Goal: Use online tool/utility: Utilize a website feature to perform a specific function

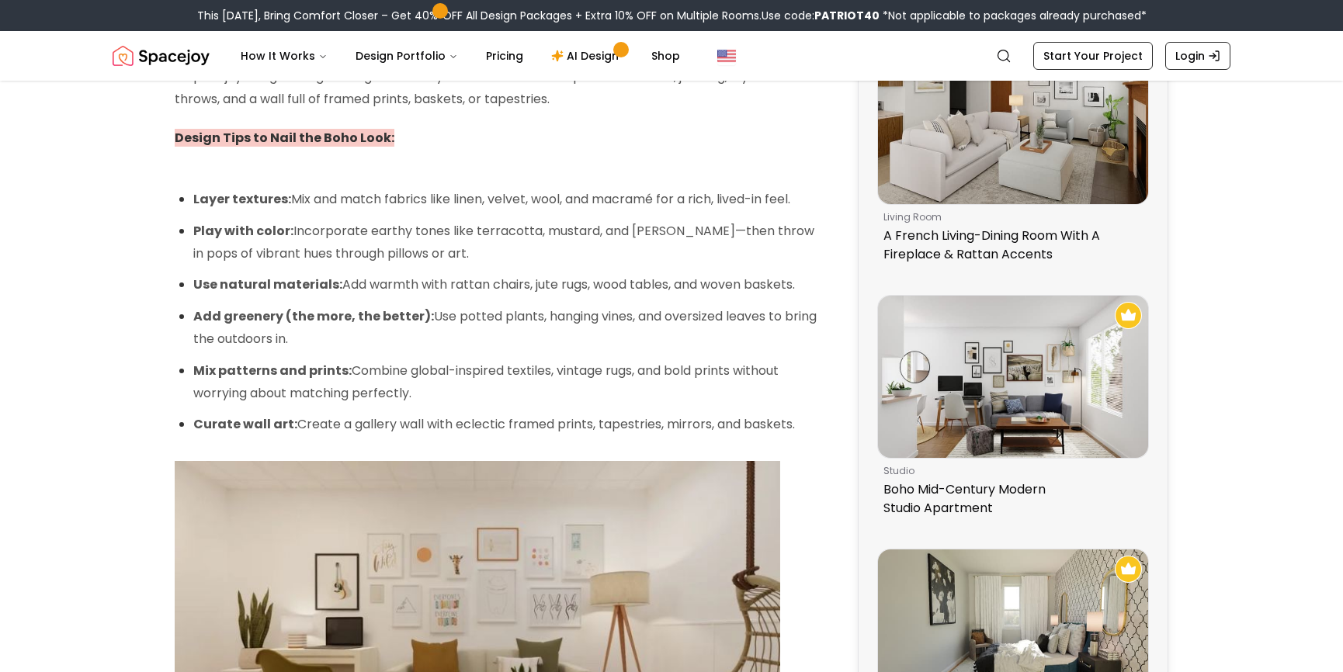
scroll to position [854, 0]
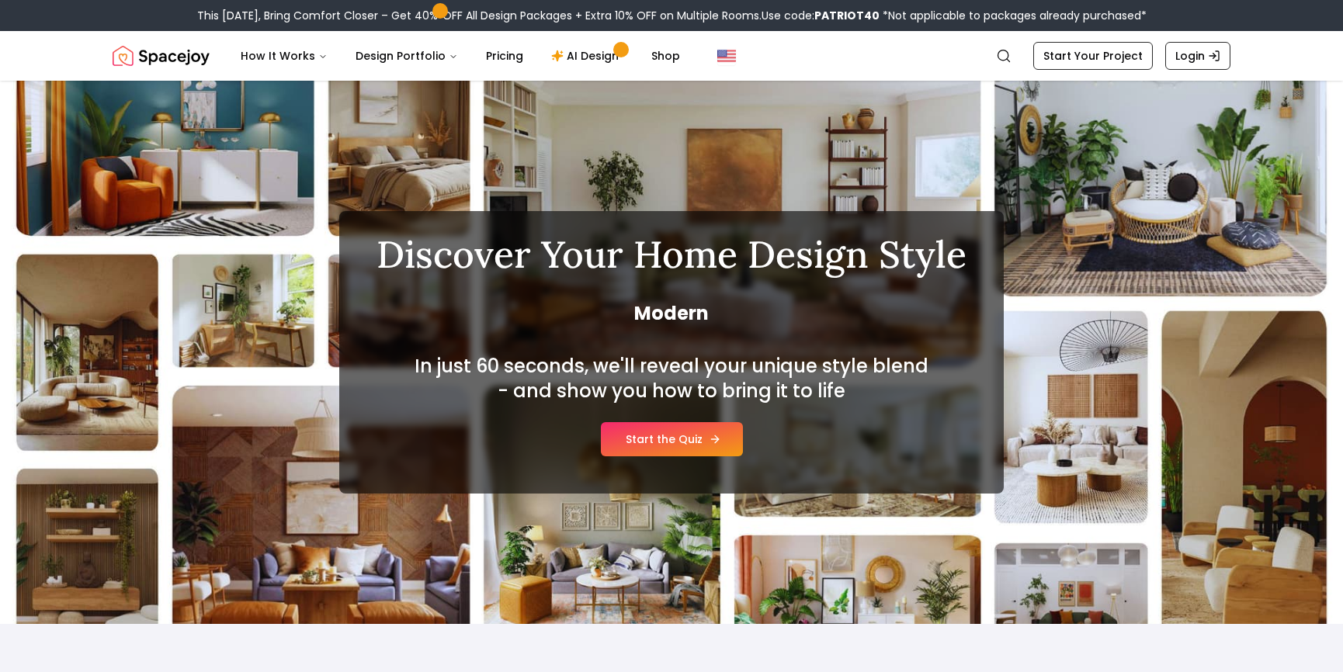
click at [689, 430] on link "Start the Quiz" at bounding box center [672, 439] width 142 height 34
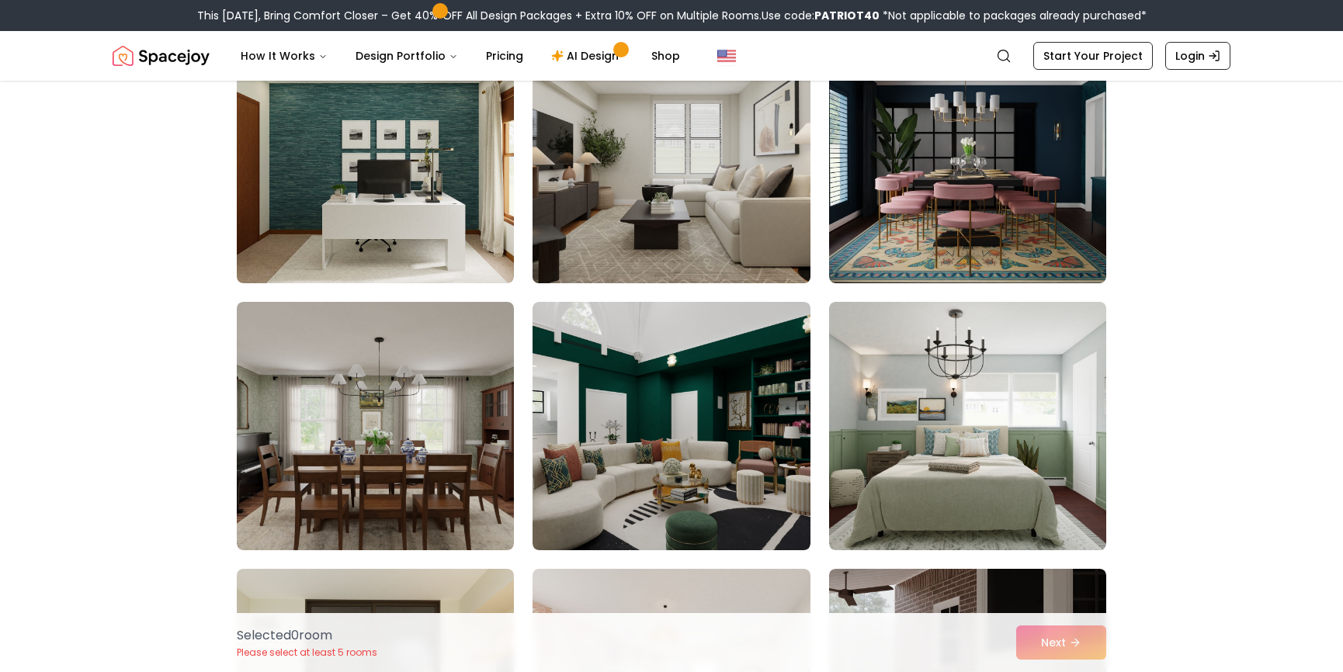
scroll to position [543, 0]
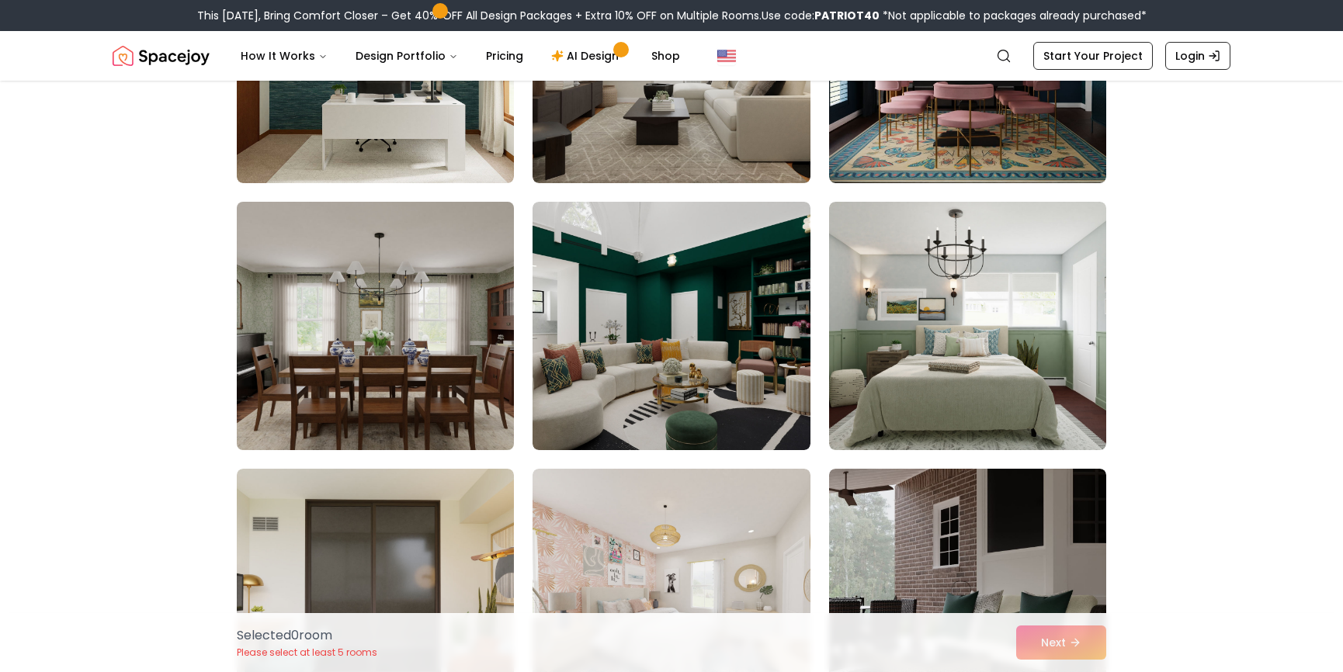
click at [428, 390] on img at bounding box center [375, 326] width 291 height 261
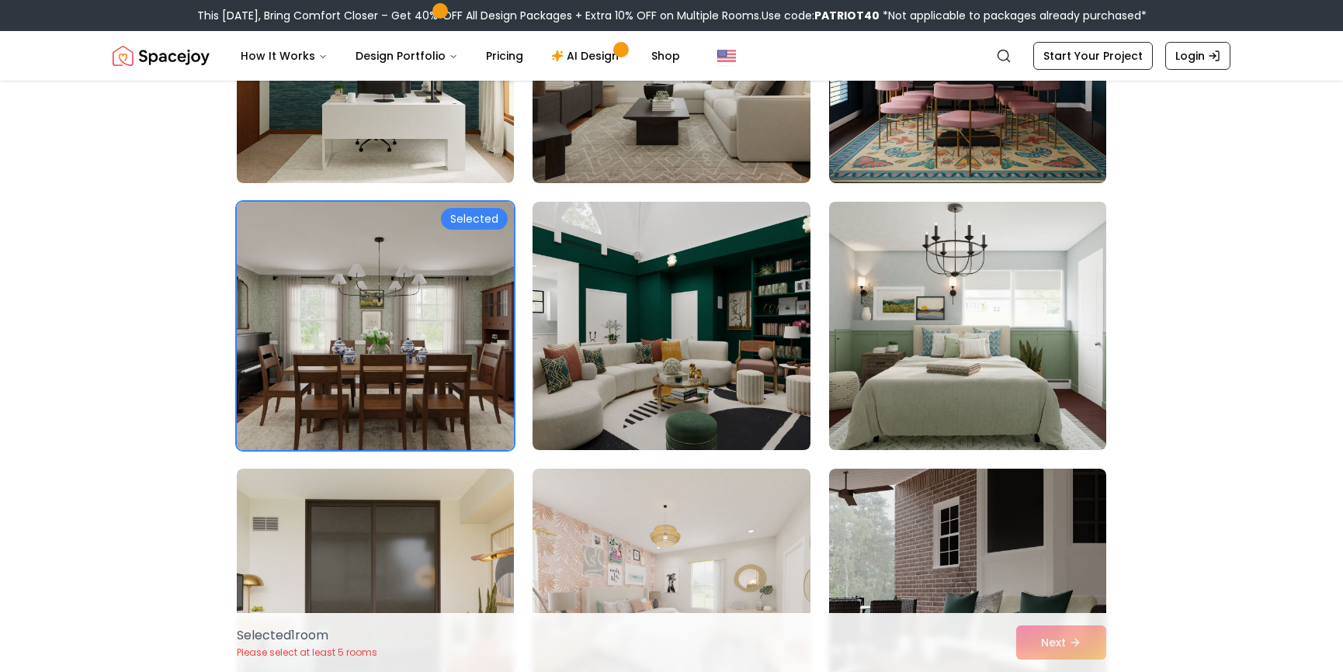
click at [959, 396] on img at bounding box center [967, 326] width 291 height 261
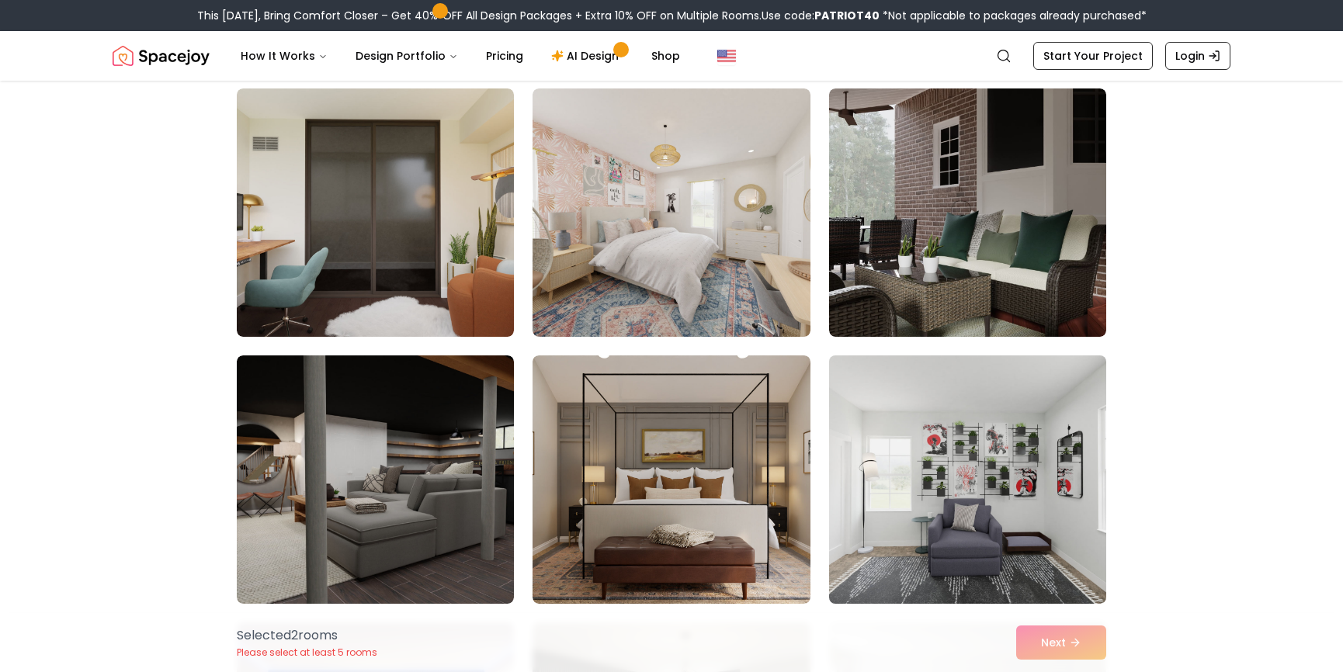
scroll to position [931, 0]
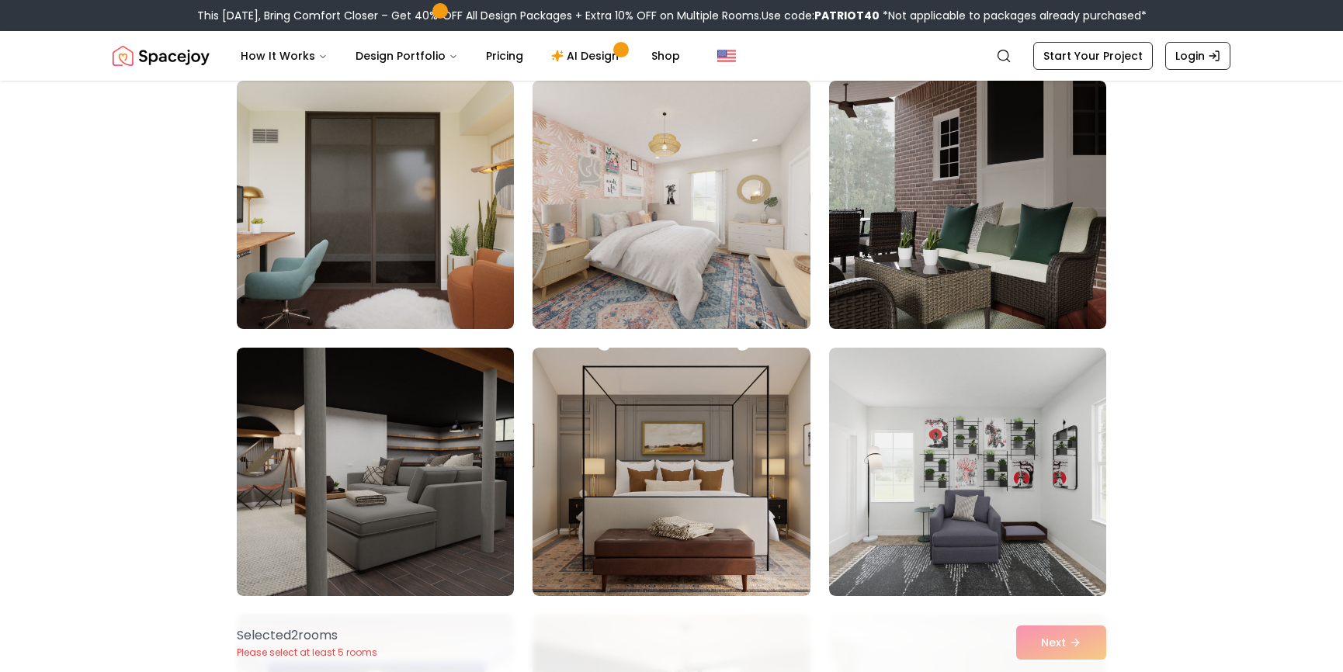
click at [725, 245] on img at bounding box center [671, 205] width 291 height 261
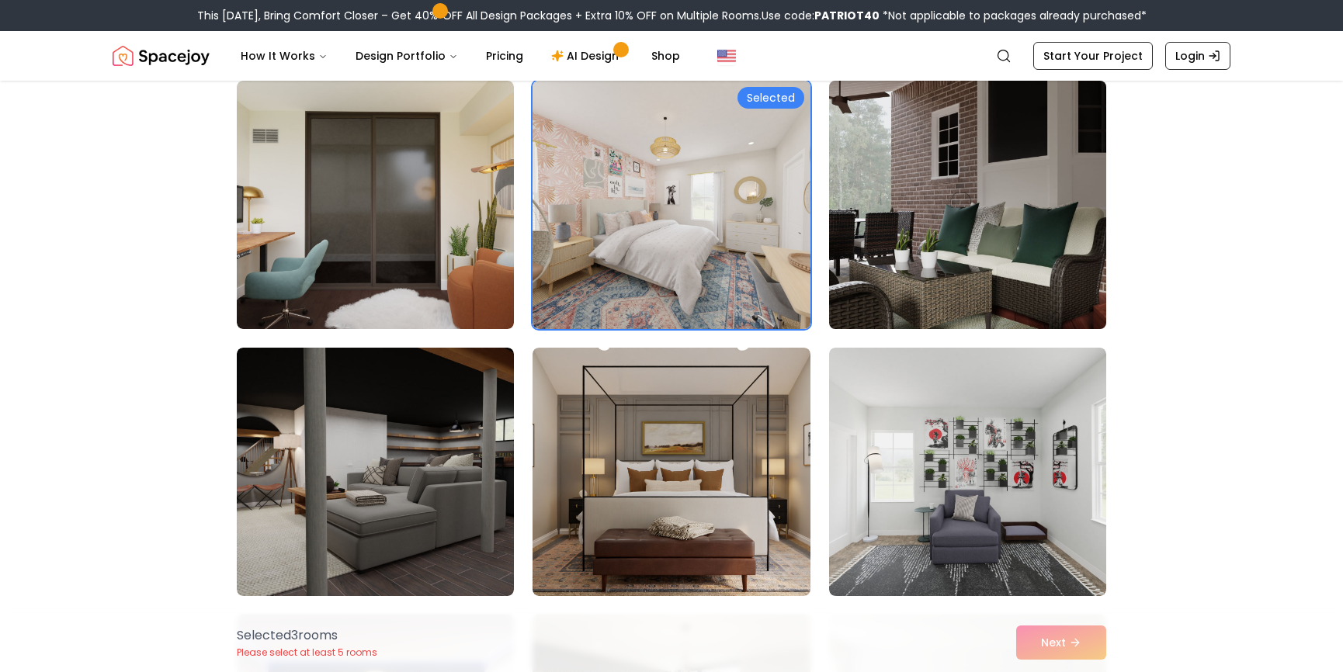
click at [896, 238] on img at bounding box center [967, 205] width 291 height 261
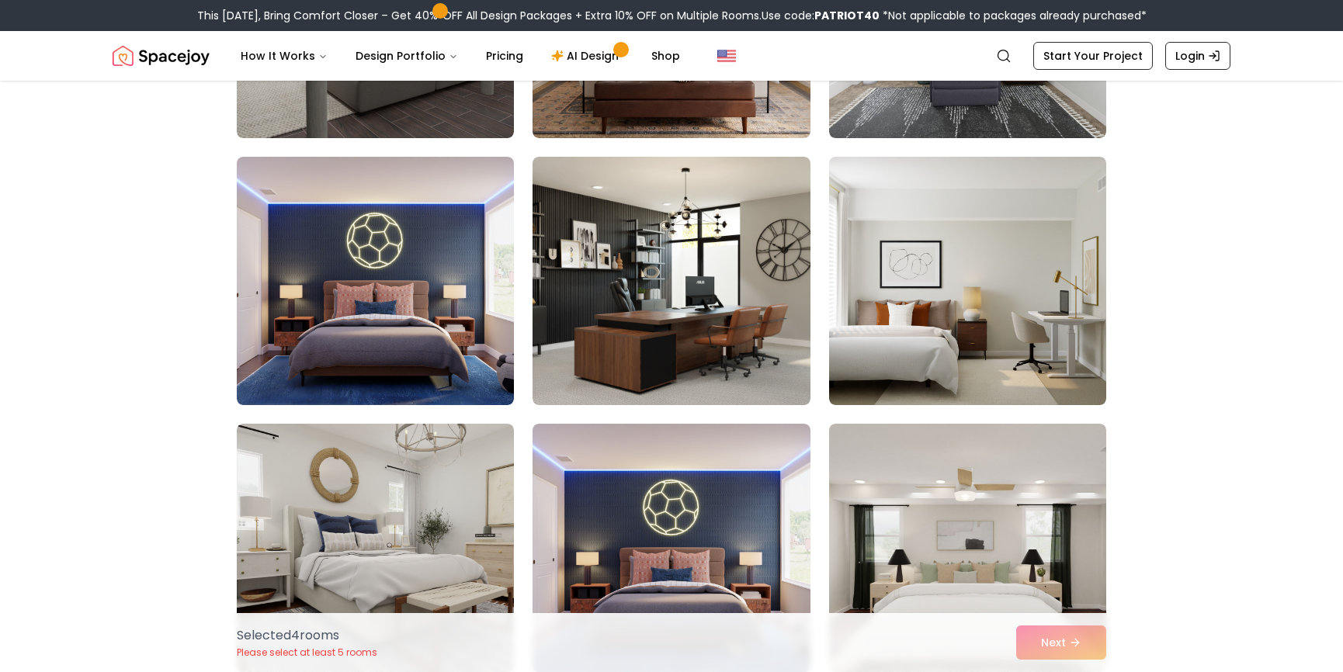
scroll to position [1552, 0]
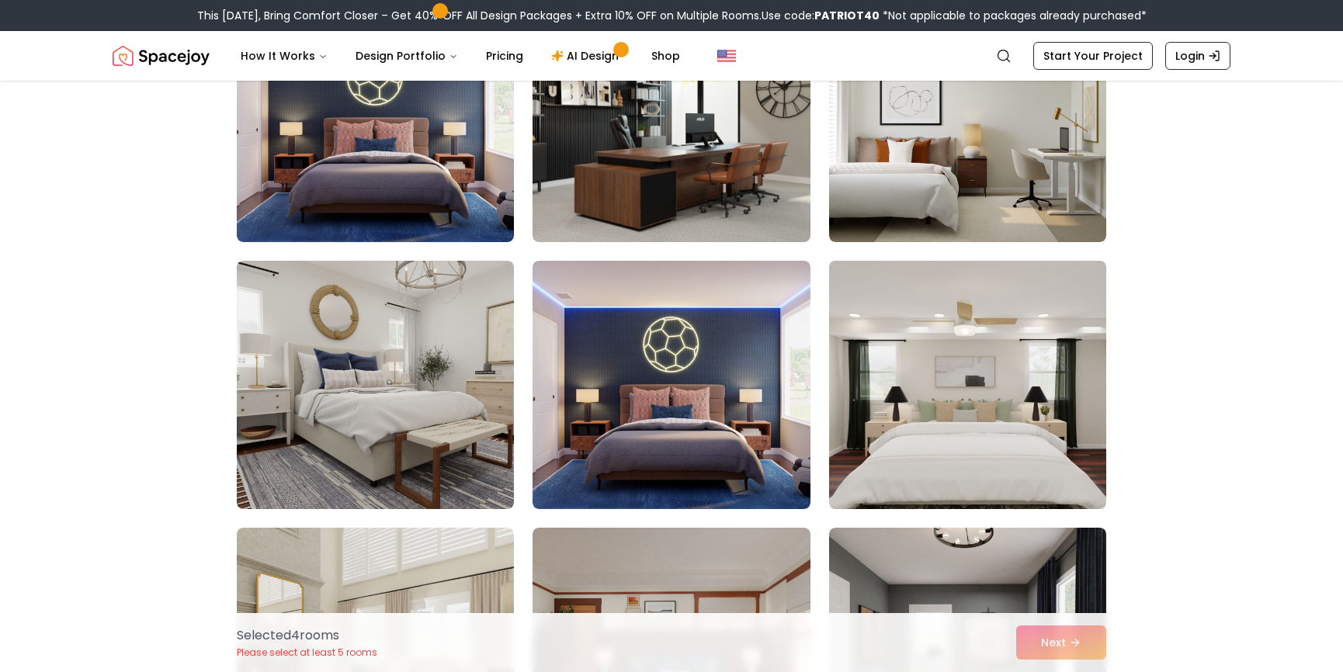
click at [1063, 421] on img at bounding box center [967, 385] width 291 height 261
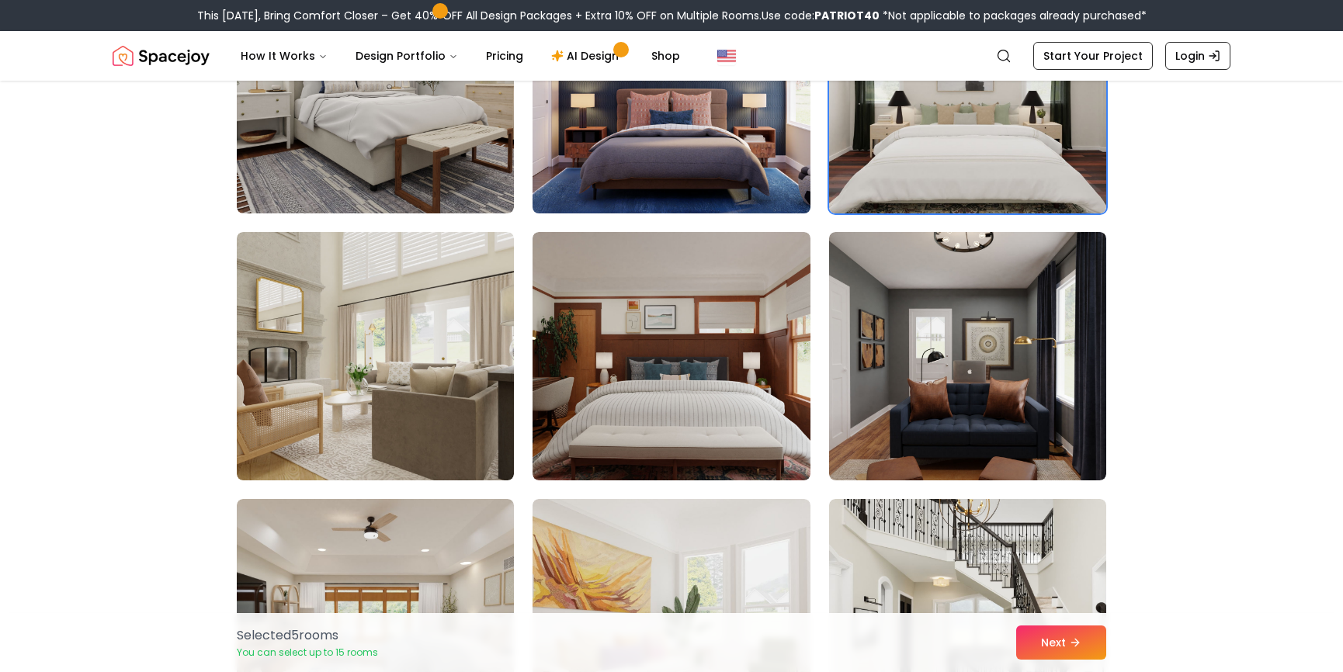
scroll to position [1863, 0]
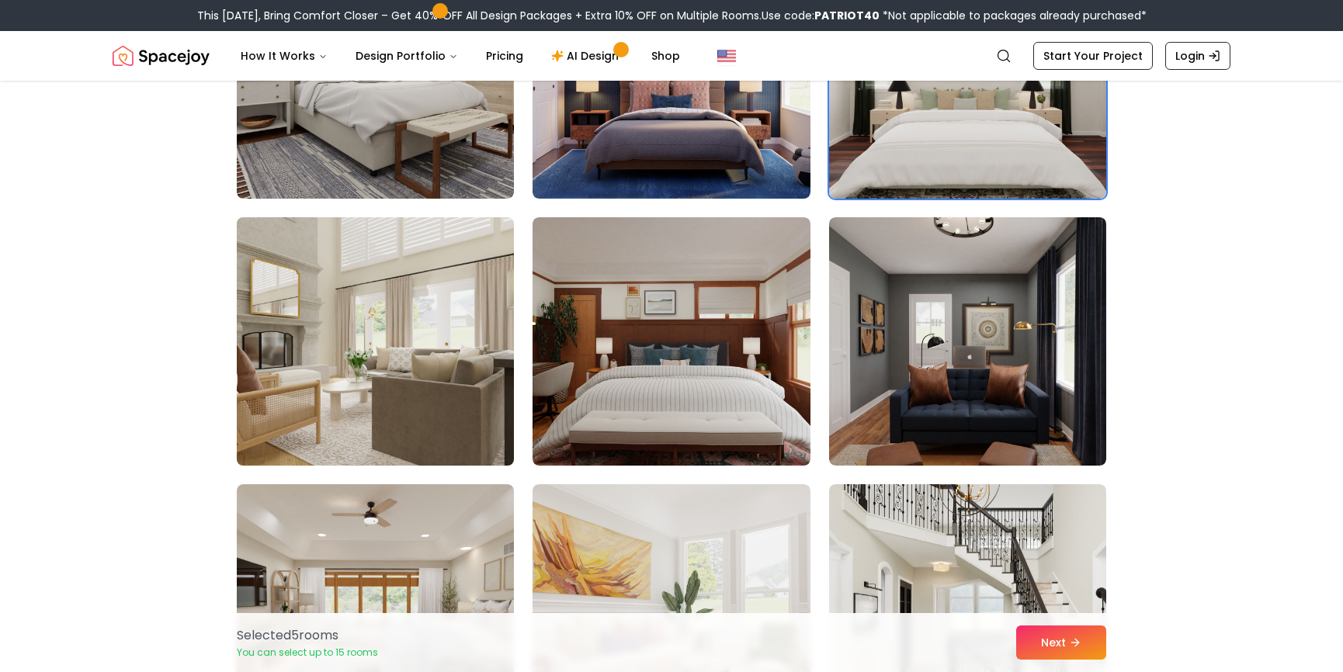
click at [394, 373] on img at bounding box center [375, 341] width 291 height 261
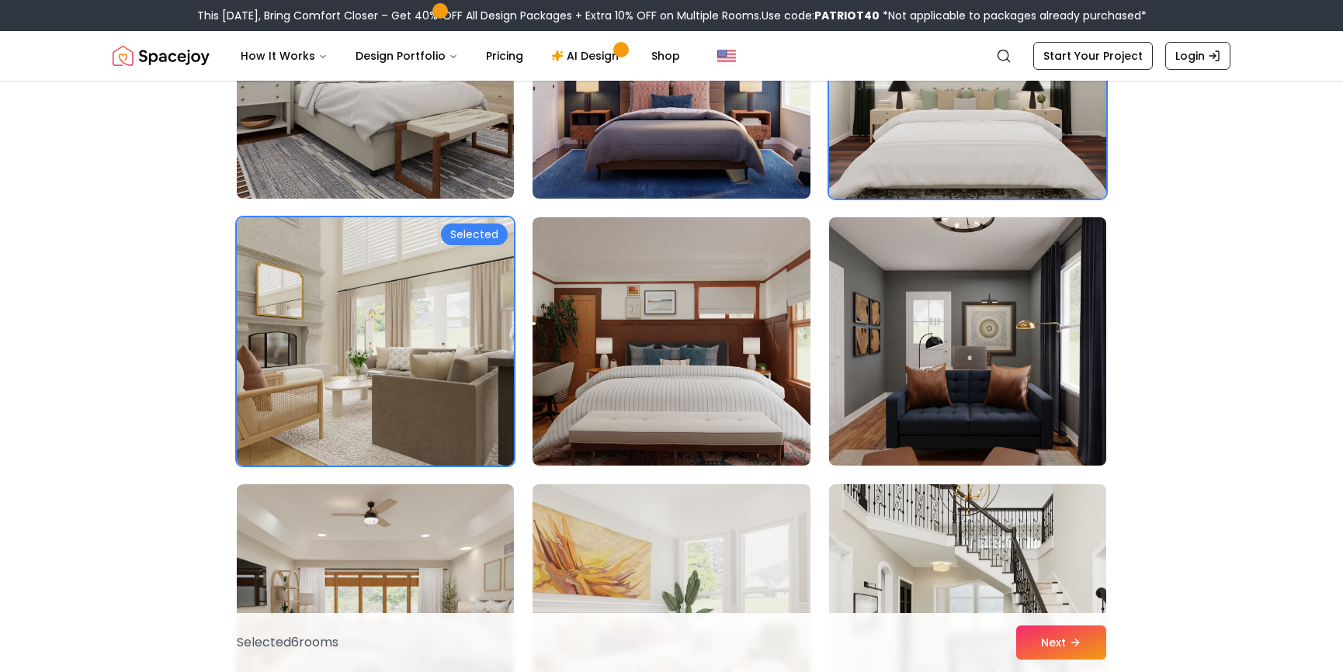
click at [935, 403] on img at bounding box center [967, 341] width 291 height 261
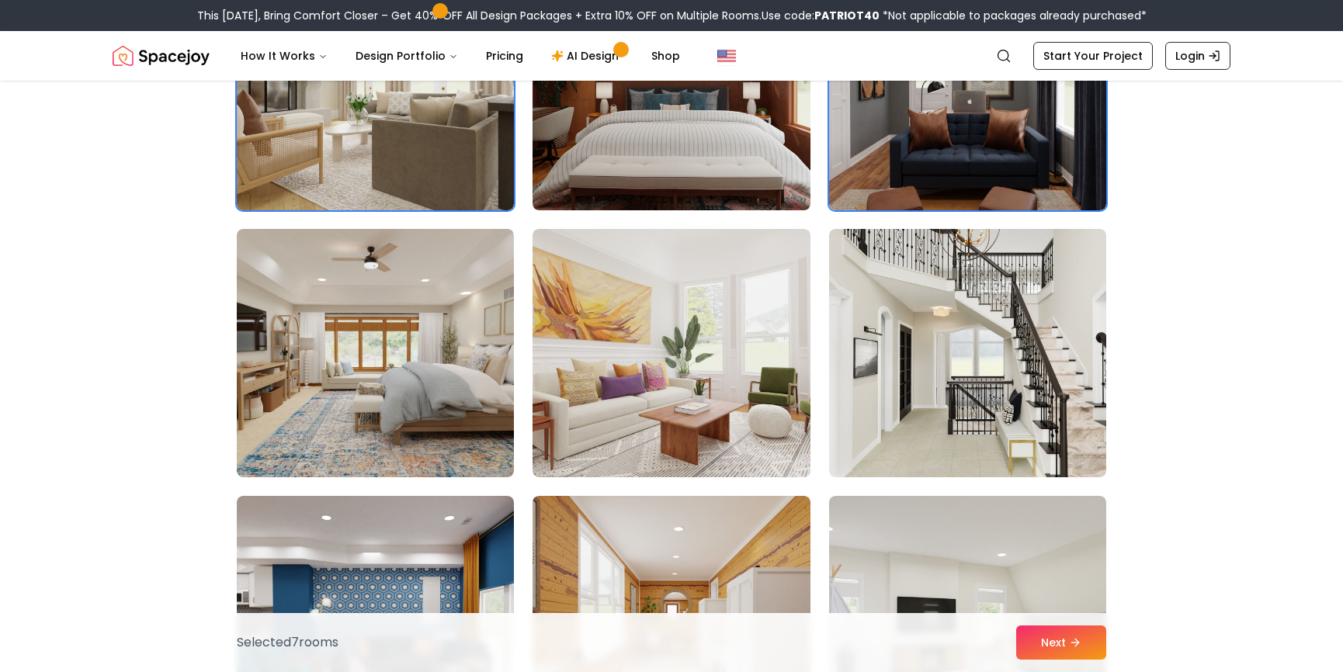
scroll to position [2173, 0]
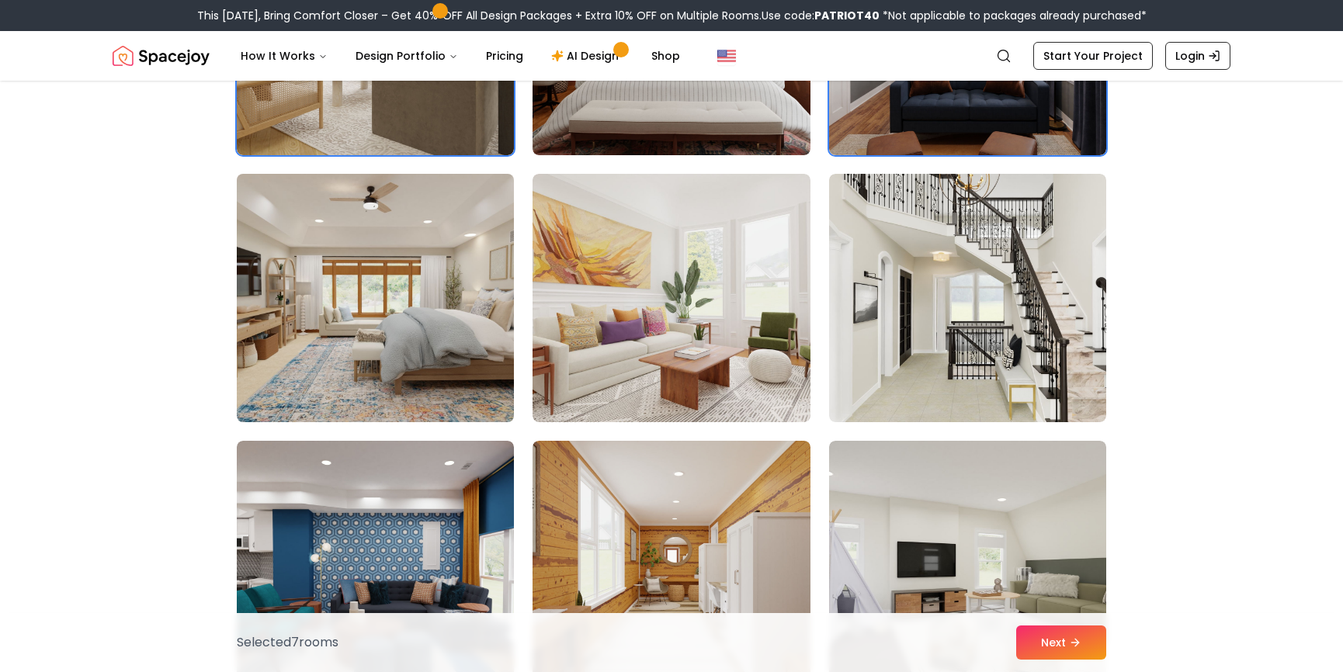
click at [440, 352] on img at bounding box center [375, 298] width 291 height 261
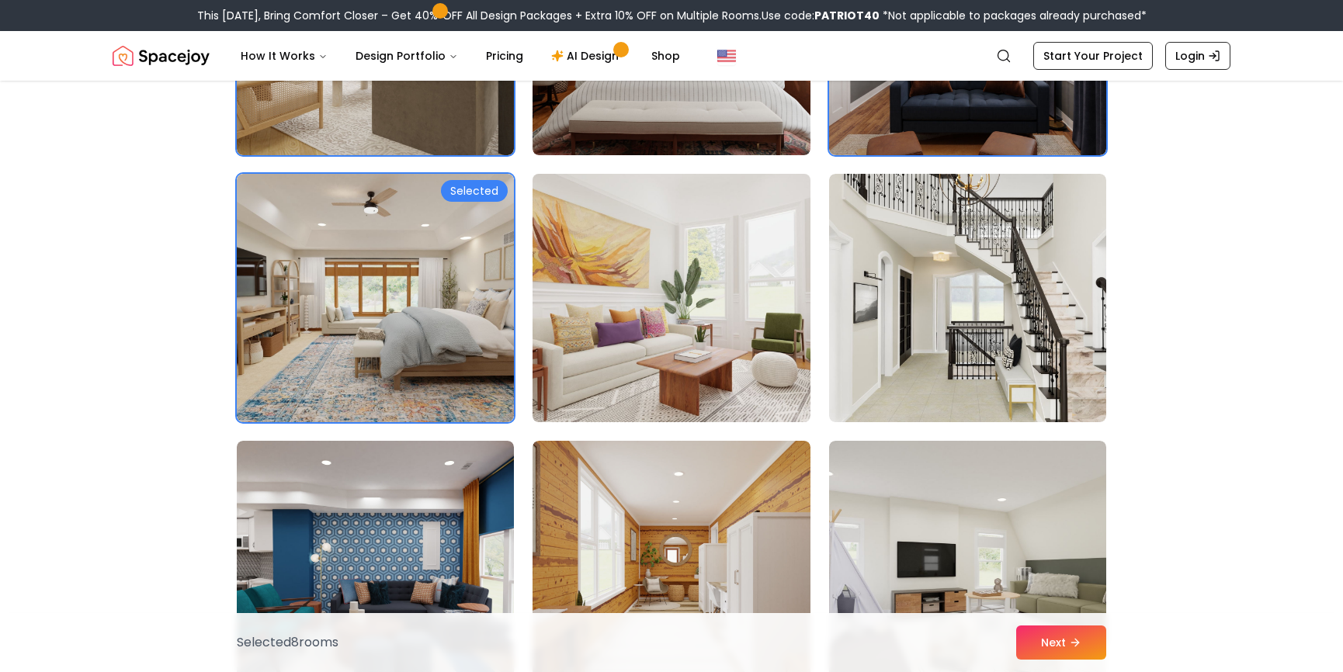
click at [635, 366] on img at bounding box center [671, 298] width 291 height 261
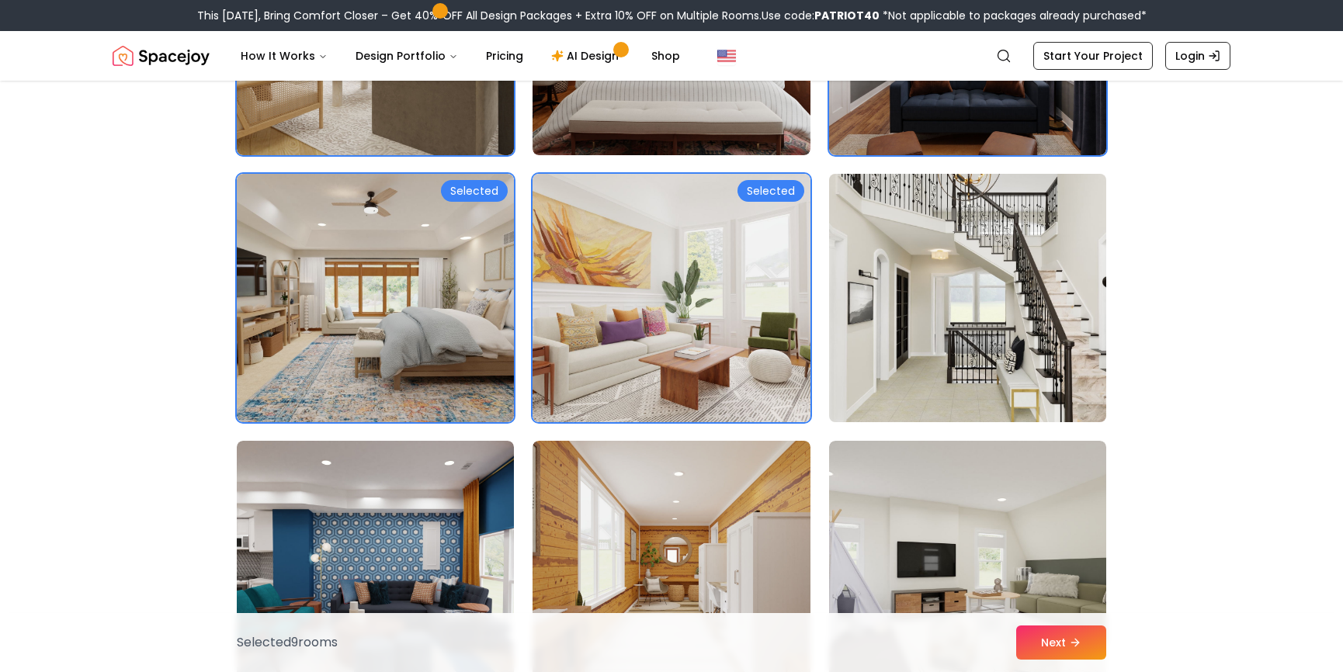
click at [949, 372] on img at bounding box center [967, 298] width 291 height 261
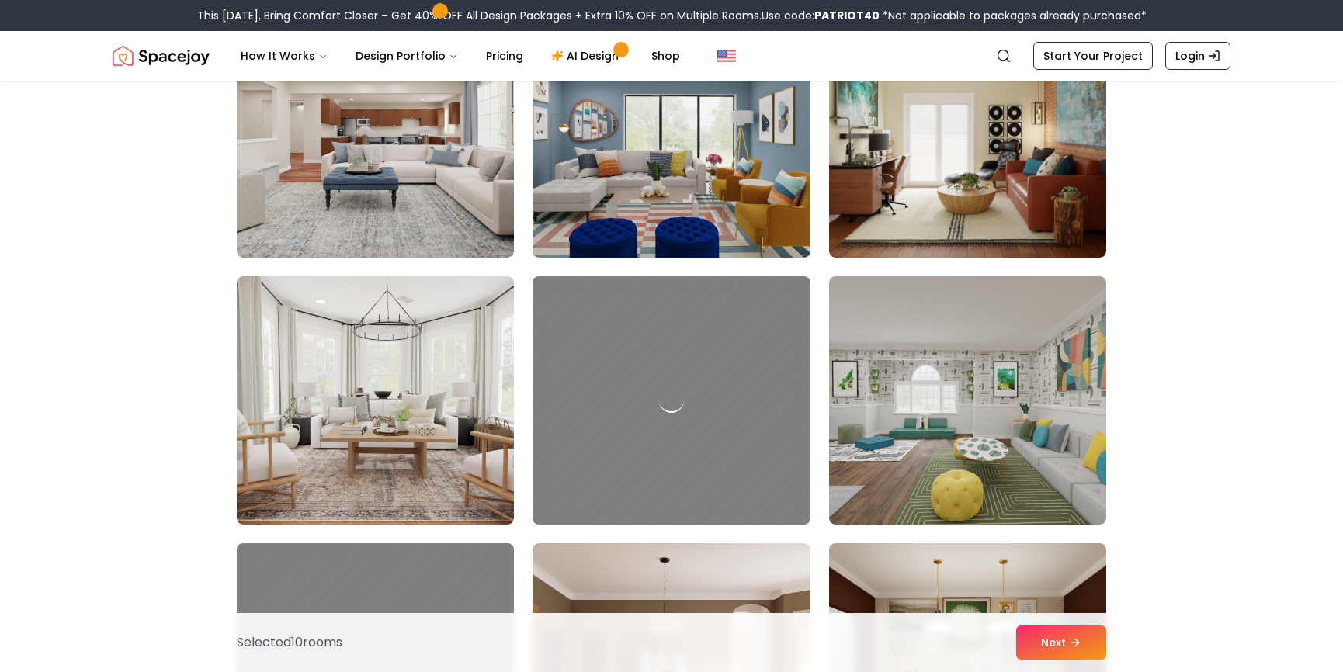
scroll to position [3415, 0]
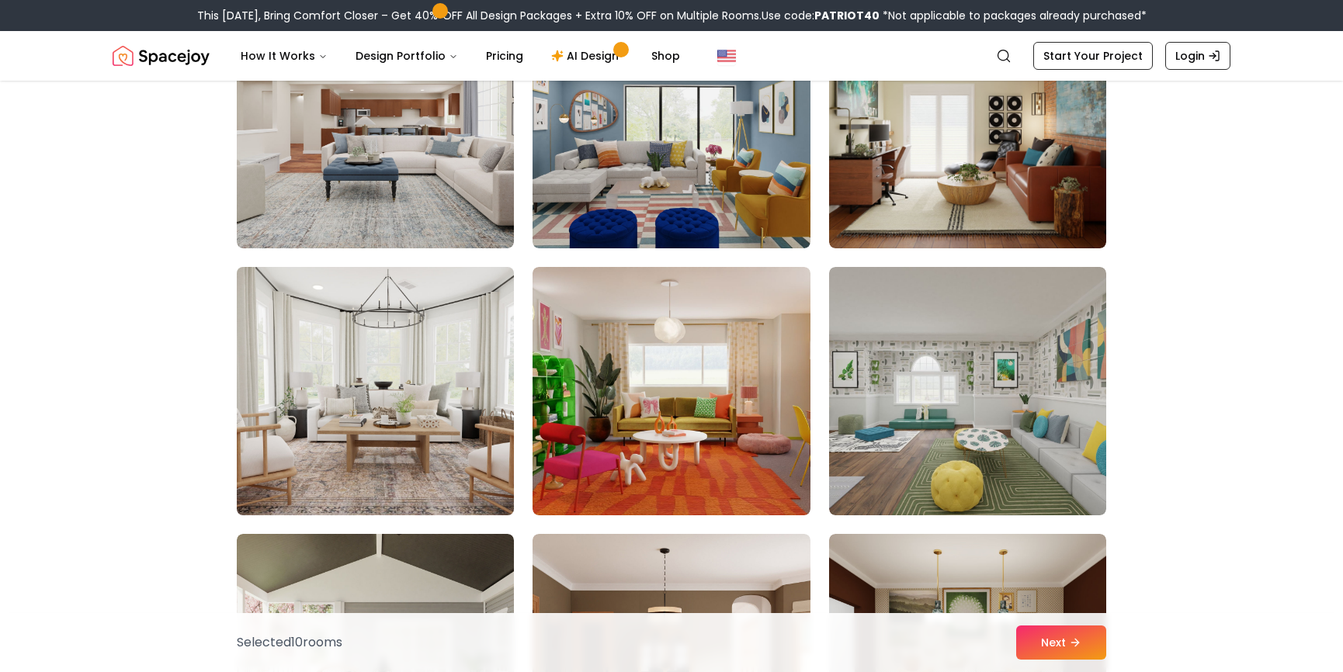
click at [405, 415] on img at bounding box center [375, 391] width 291 height 261
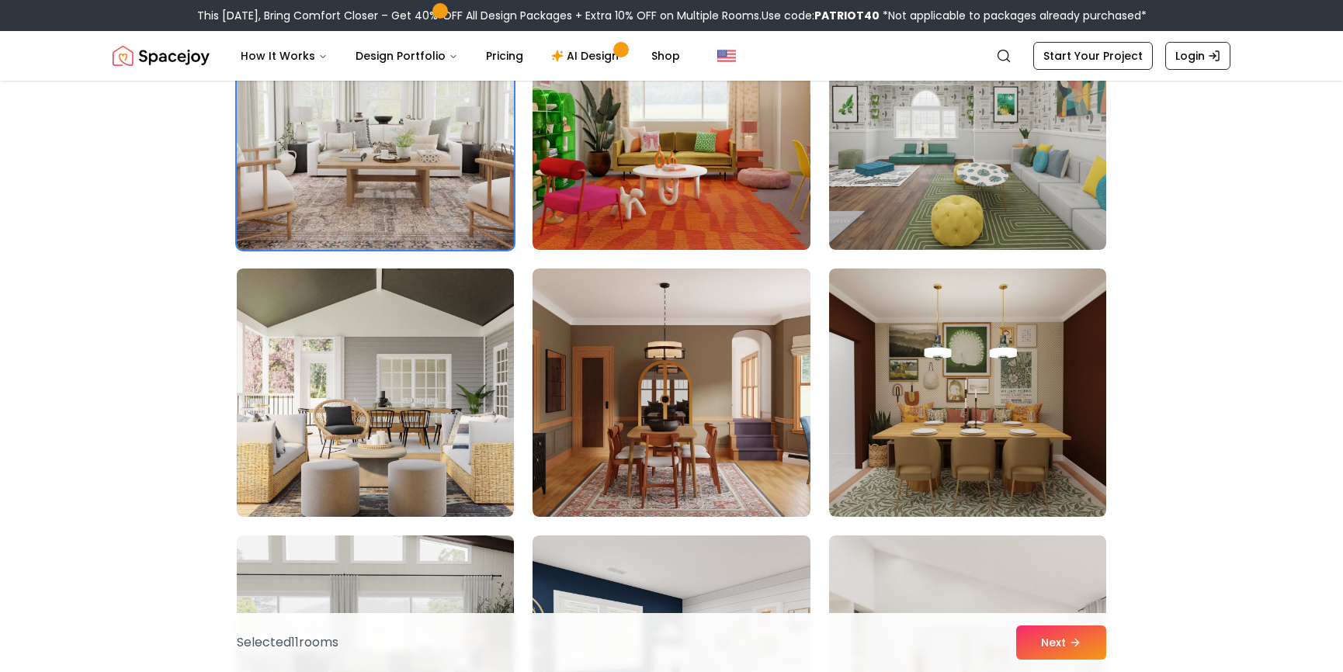
scroll to position [3726, 0]
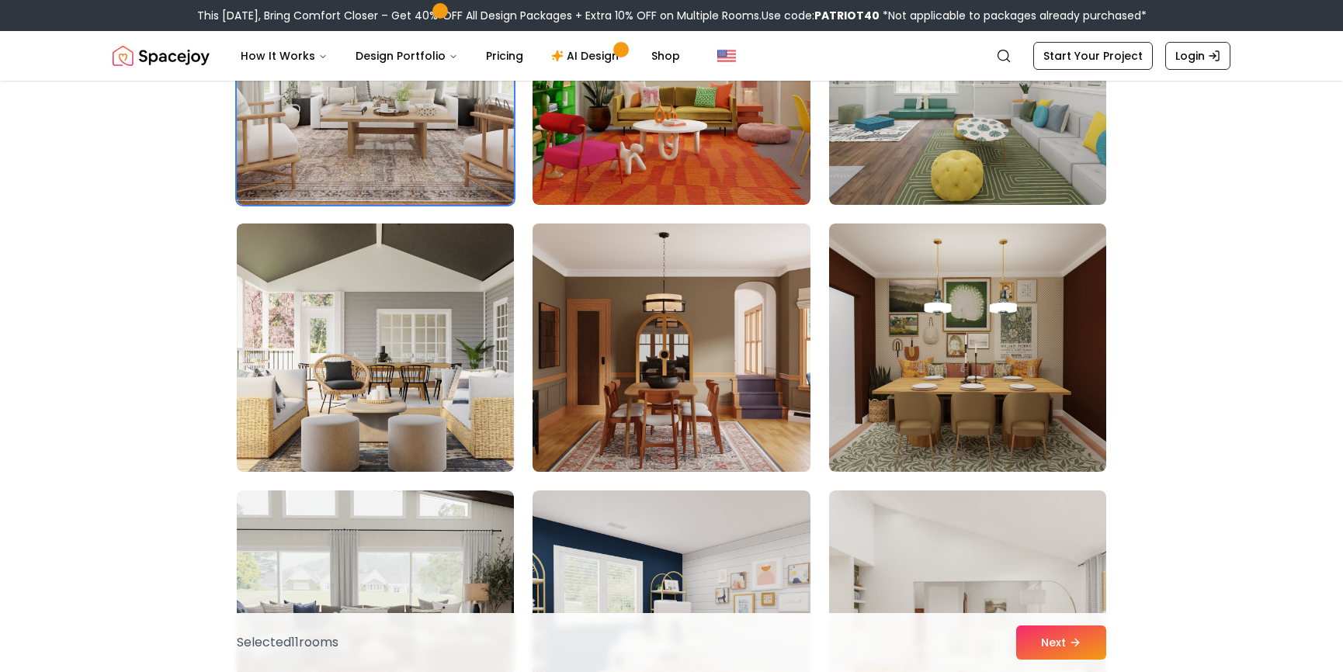
click at [713, 377] on img at bounding box center [671, 347] width 291 height 261
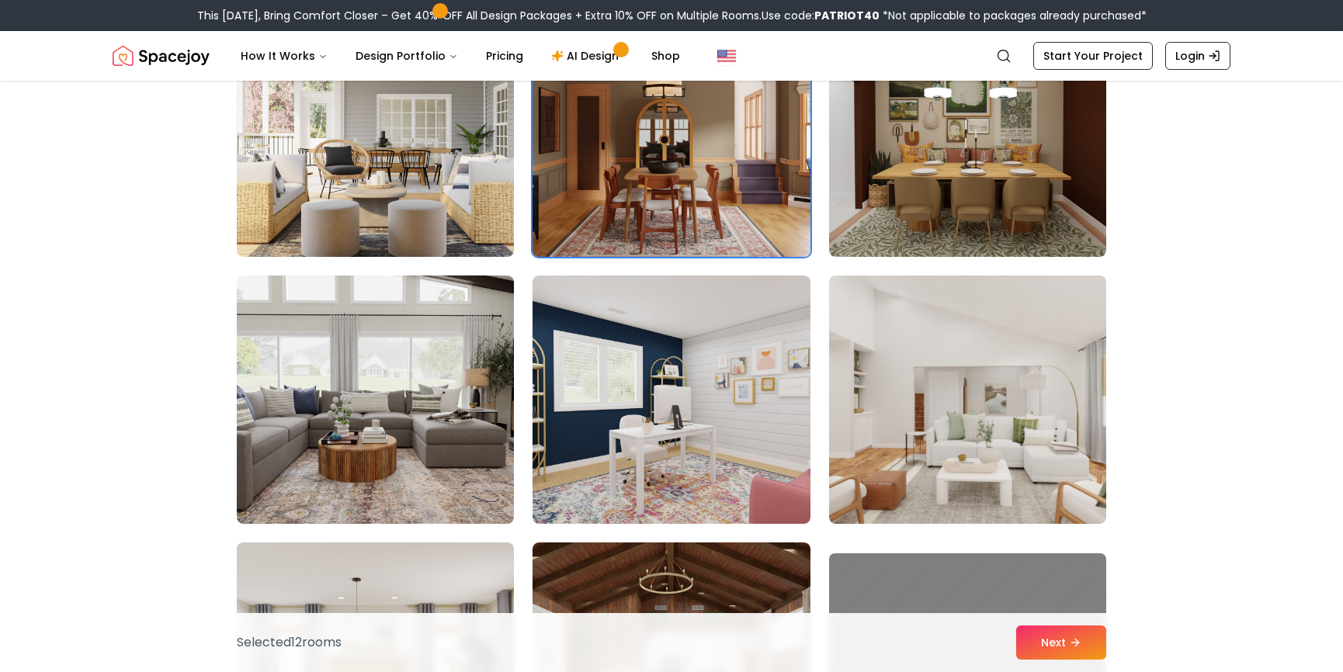
scroll to position [3959, 0]
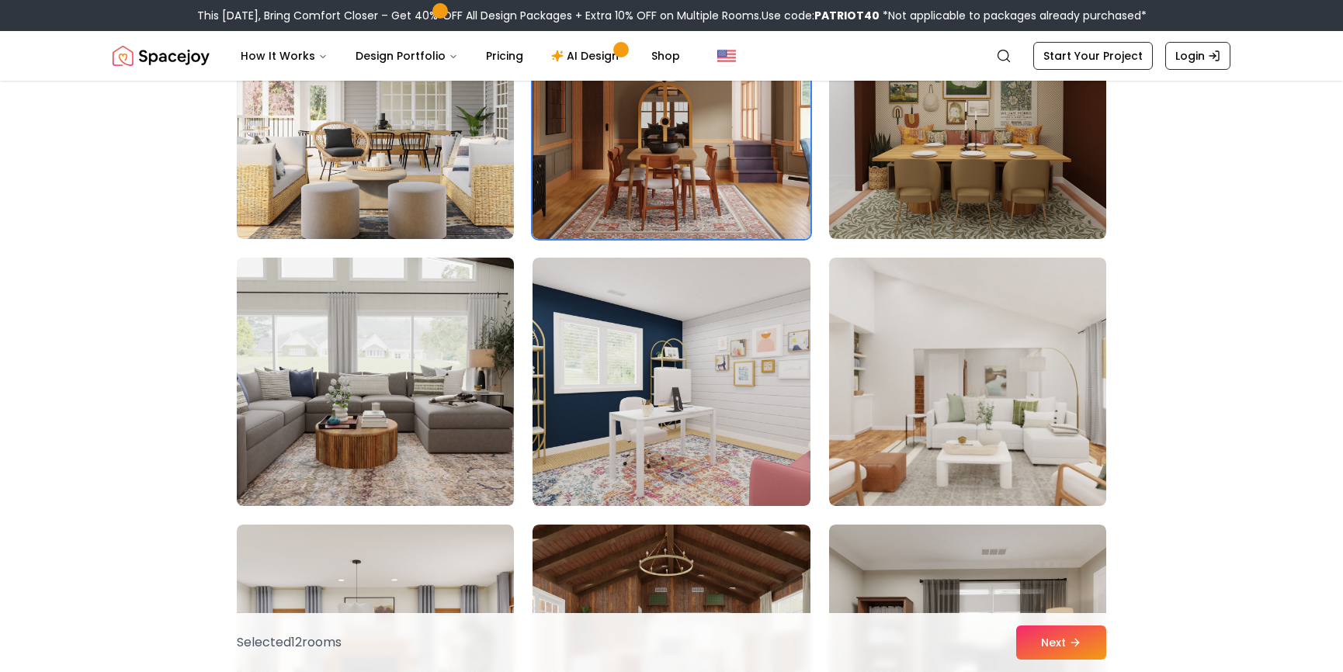
click at [364, 402] on img at bounding box center [375, 381] width 291 height 261
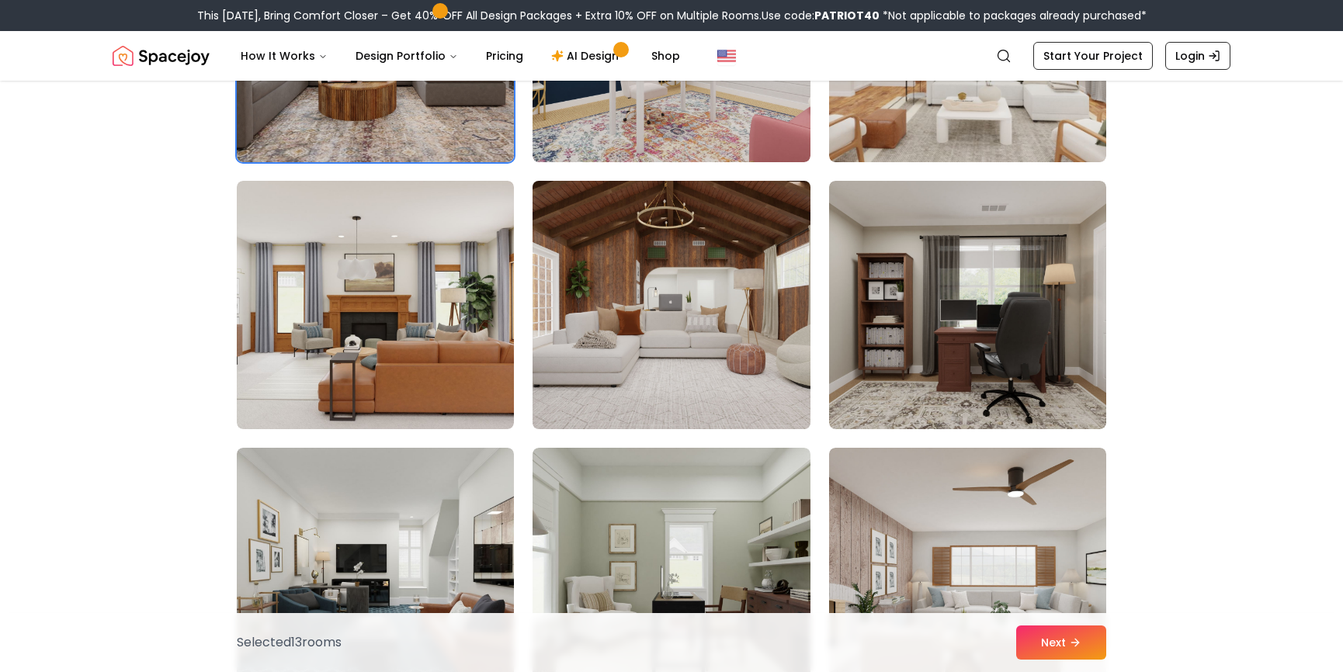
scroll to position [4424, 0]
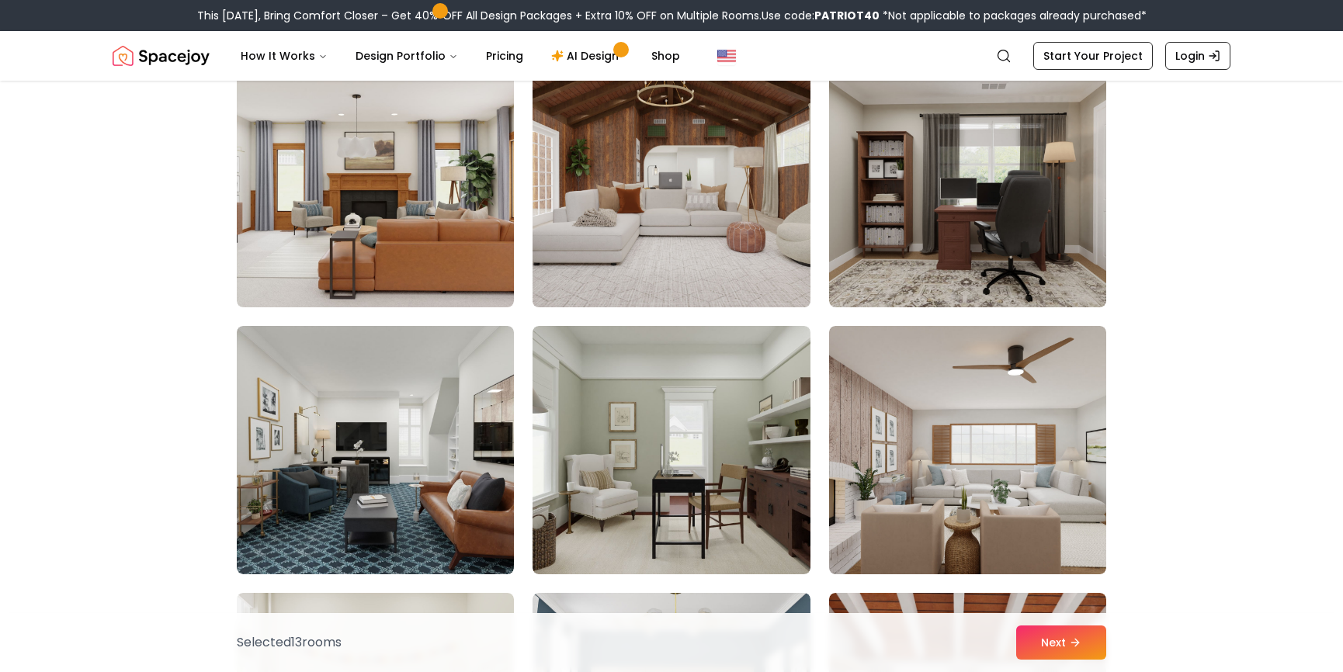
click at [684, 491] on img at bounding box center [670, 450] width 277 height 248
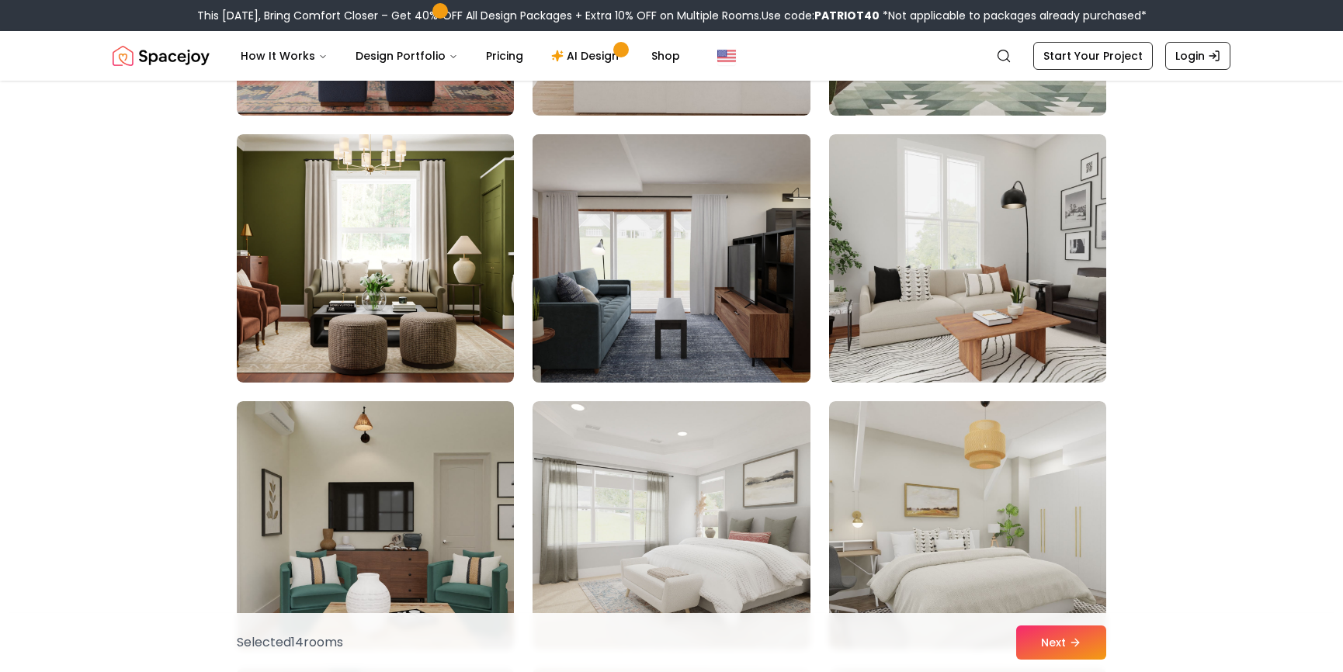
scroll to position [5511, 0]
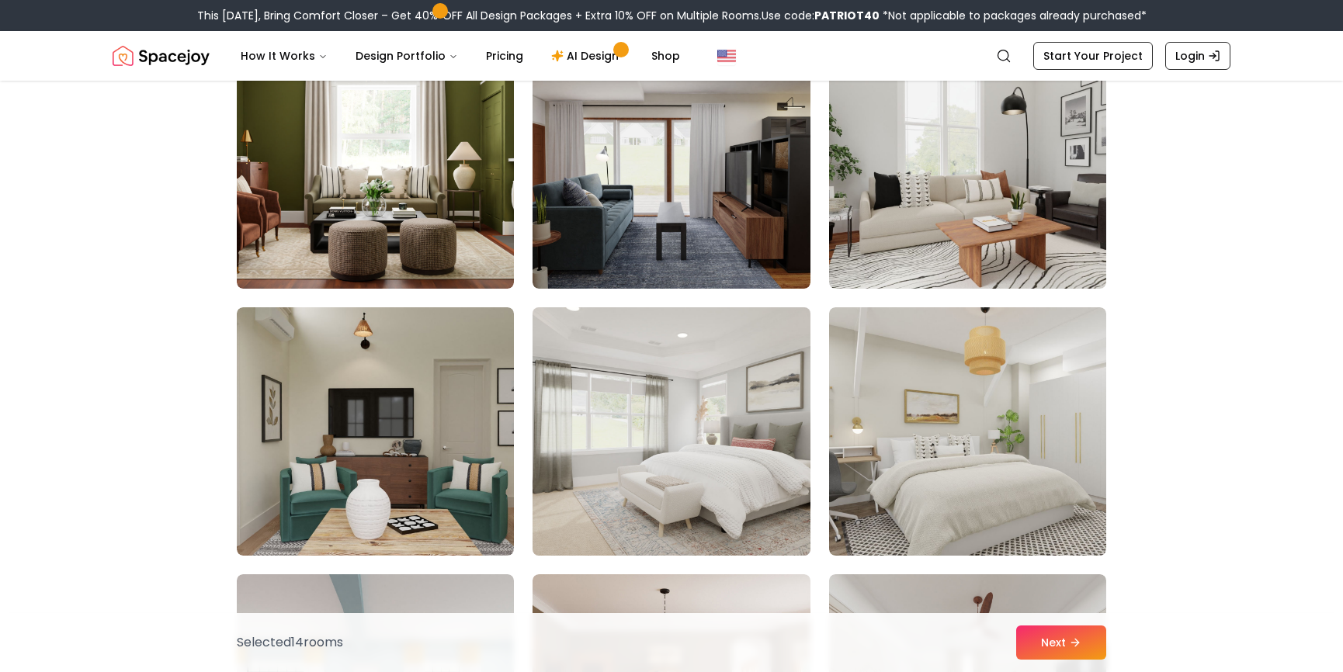
click at [708, 465] on img at bounding box center [671, 431] width 291 height 261
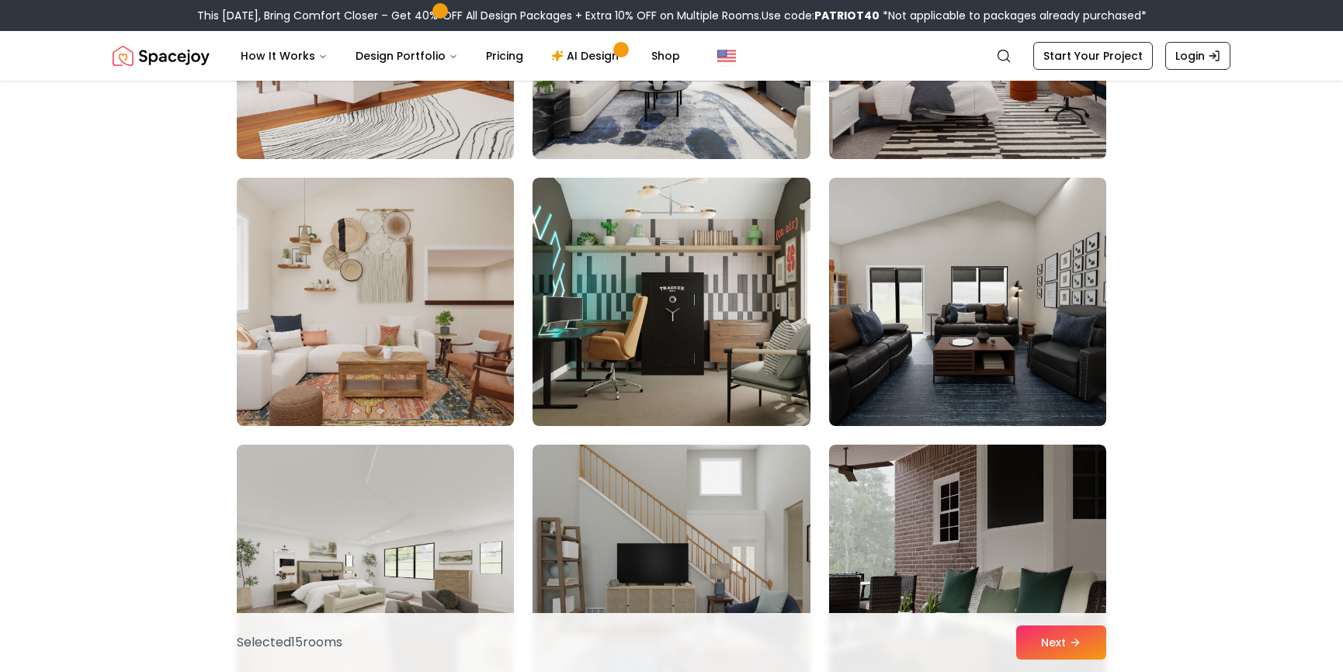
scroll to position [6443, 0]
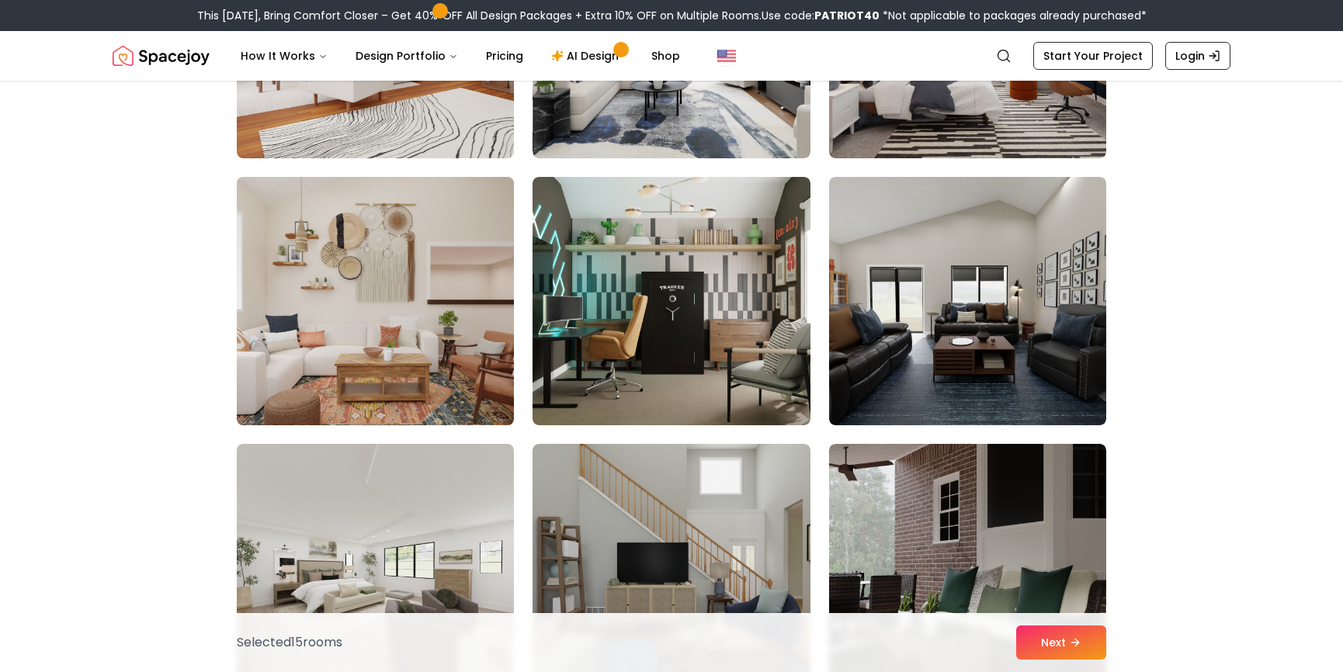
click at [356, 246] on img at bounding box center [375, 301] width 291 height 261
click at [293, 313] on img at bounding box center [375, 301] width 291 height 261
click at [352, 335] on img at bounding box center [375, 301] width 291 height 261
click at [376, 299] on img at bounding box center [375, 301] width 291 height 261
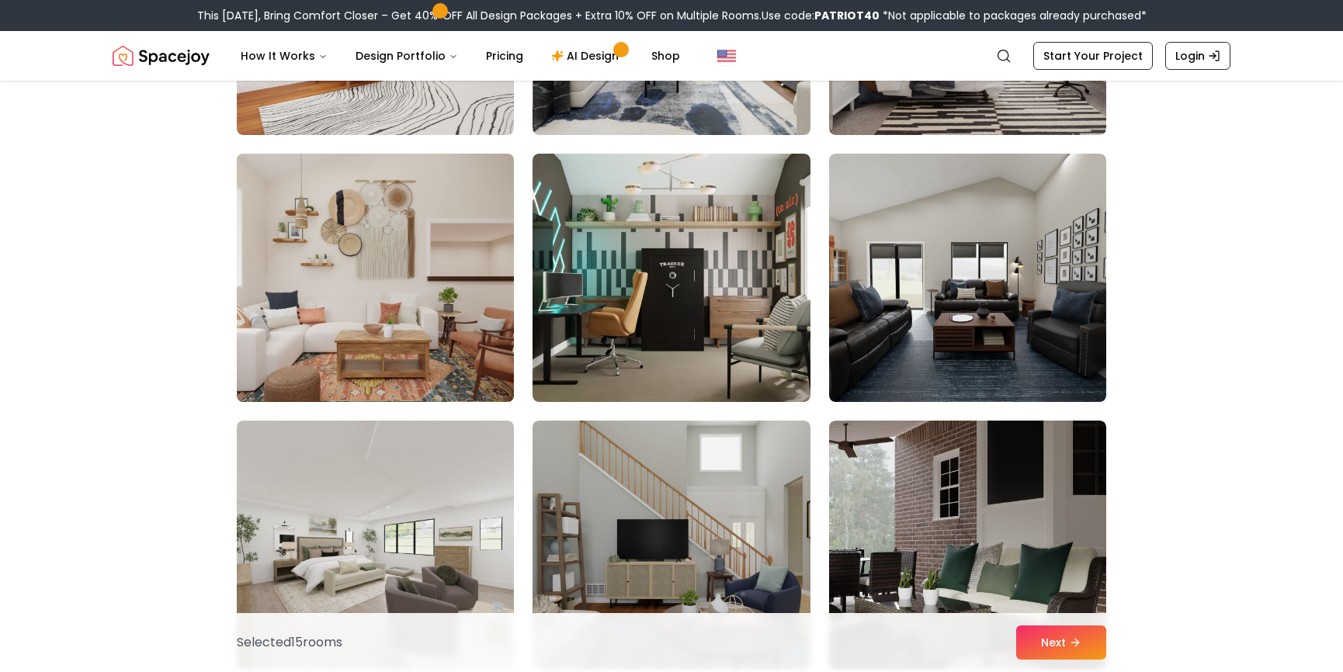
scroll to position [6520, 0]
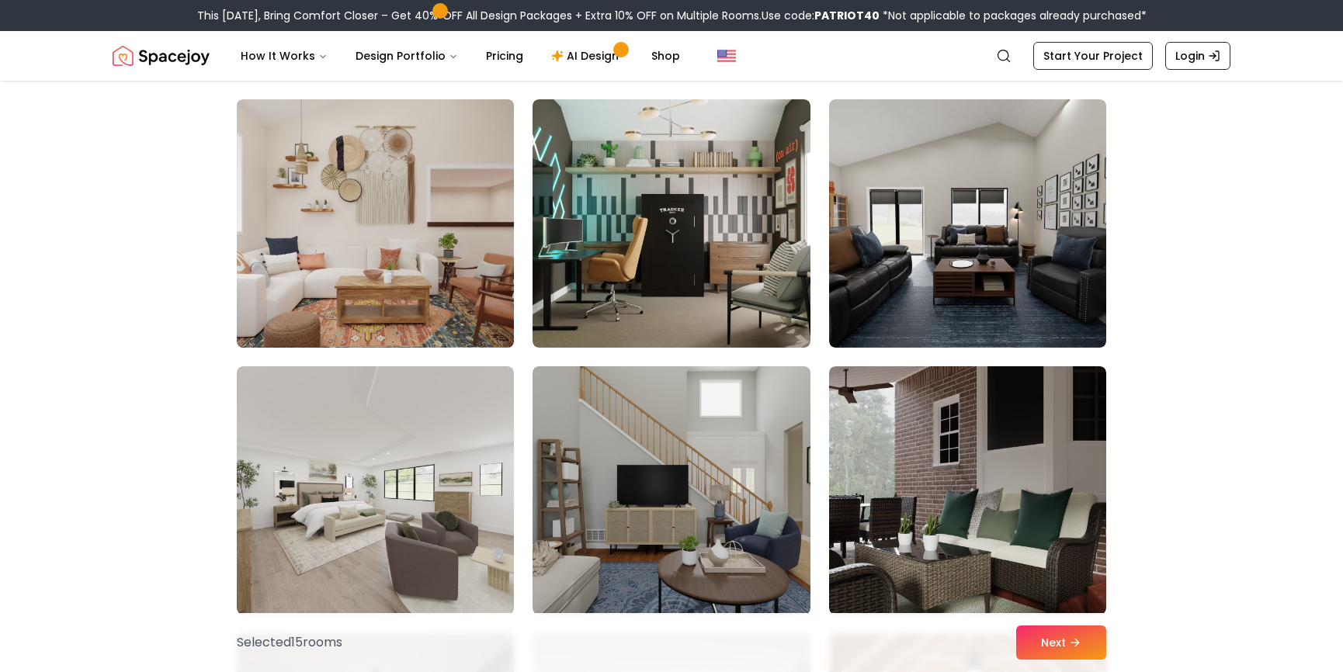
click at [399, 238] on img at bounding box center [375, 223] width 291 height 261
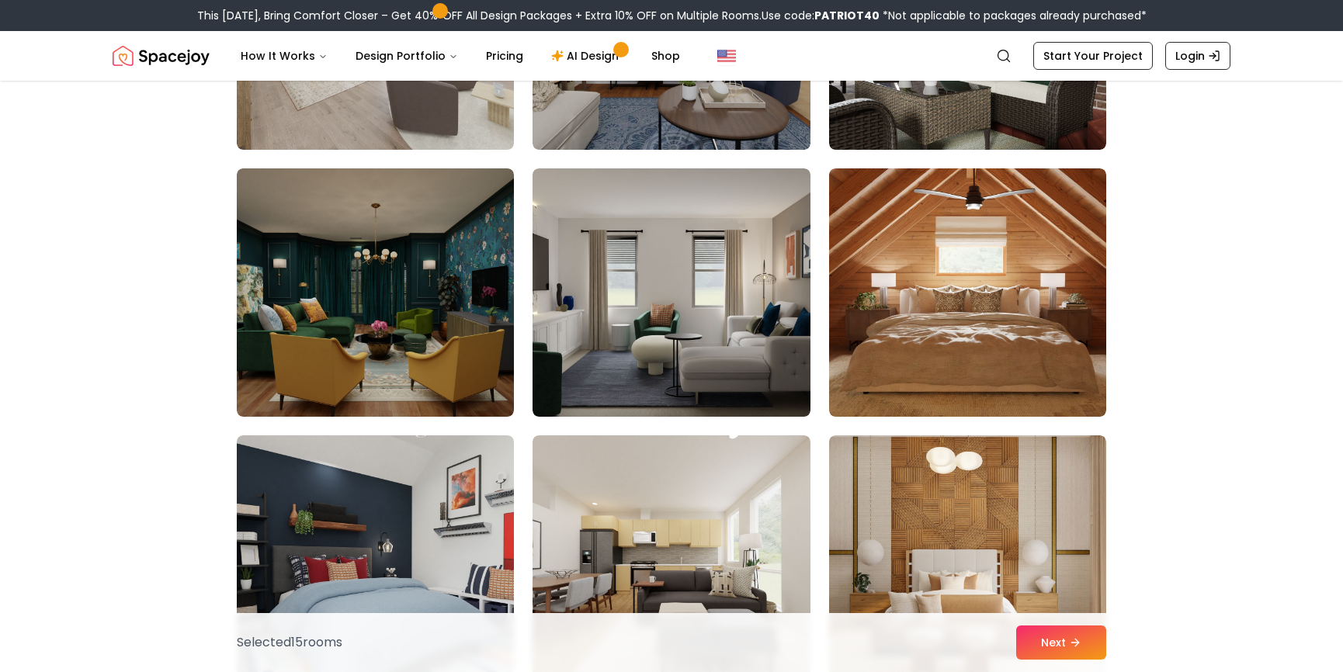
scroll to position [6986, 0]
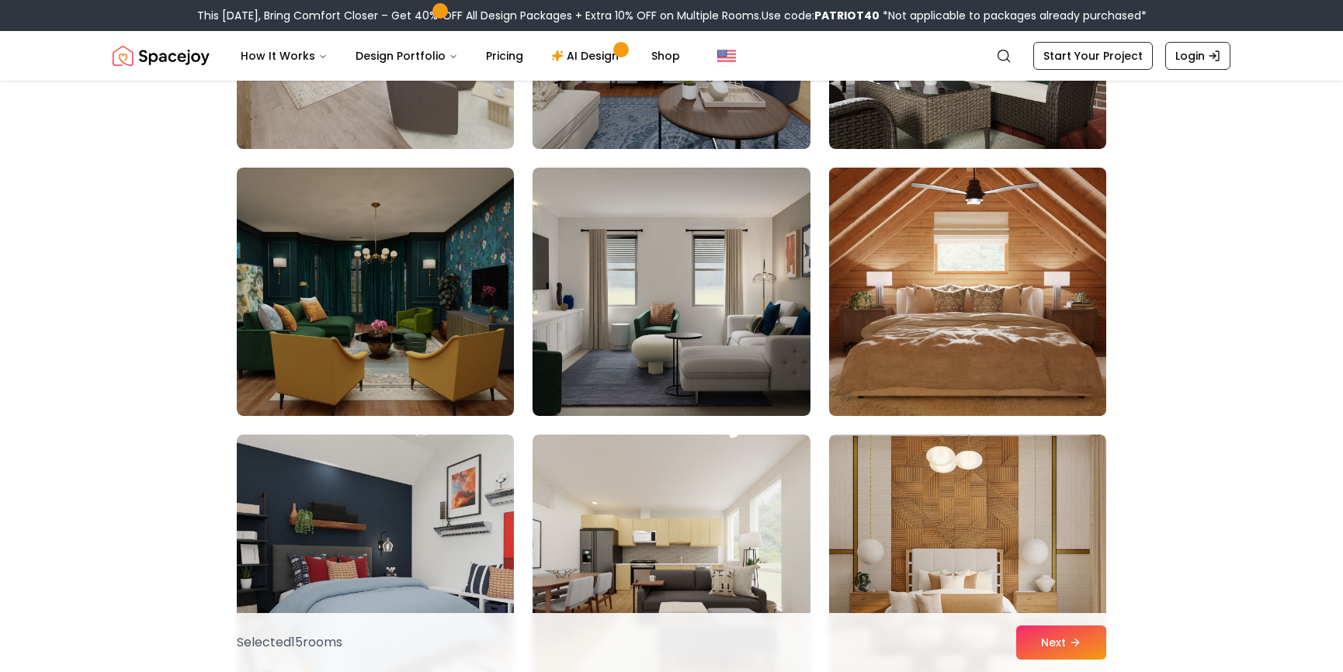
click at [978, 293] on img at bounding box center [967, 291] width 291 height 261
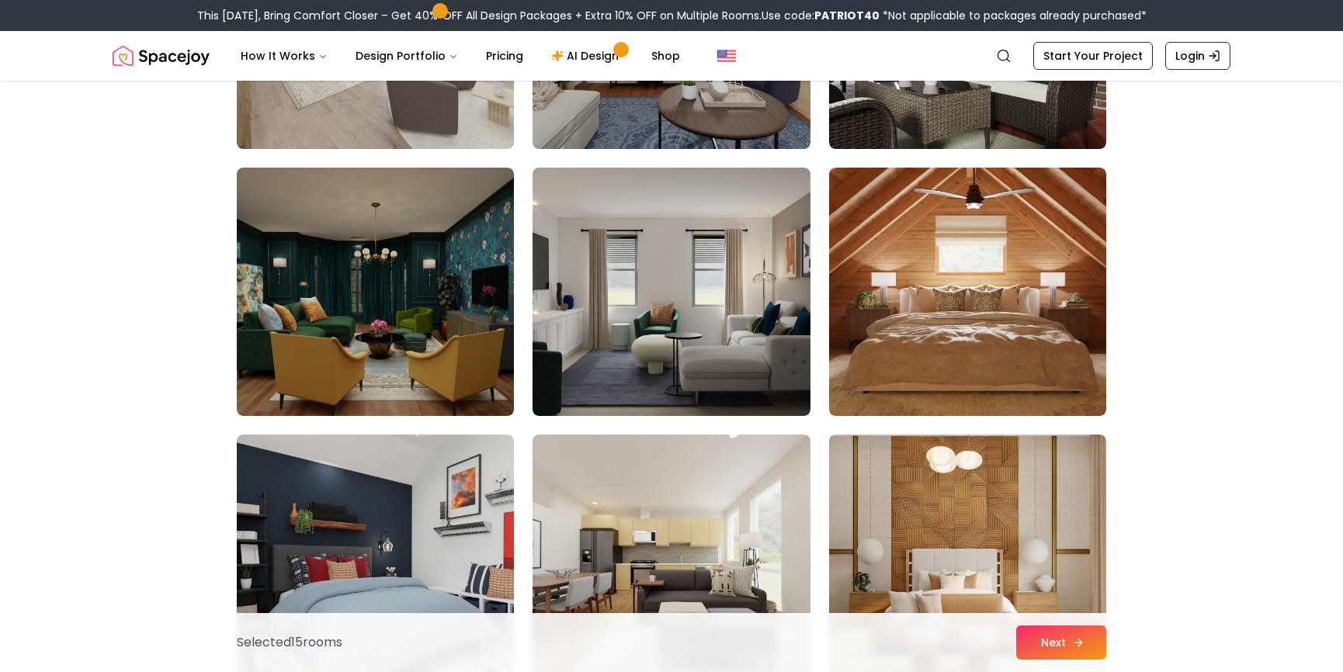
click at [1060, 640] on button "Next" at bounding box center [1061, 643] width 90 height 34
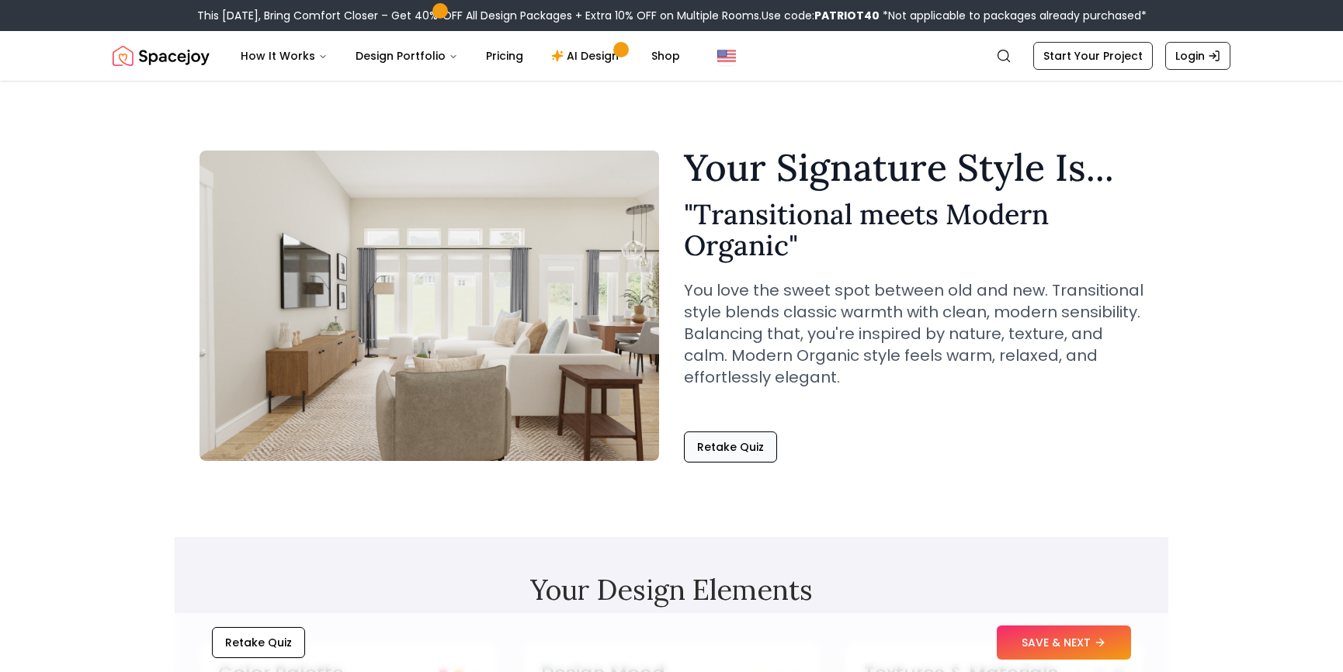
click at [720, 443] on button "Retake Quiz" at bounding box center [730, 447] width 93 height 31
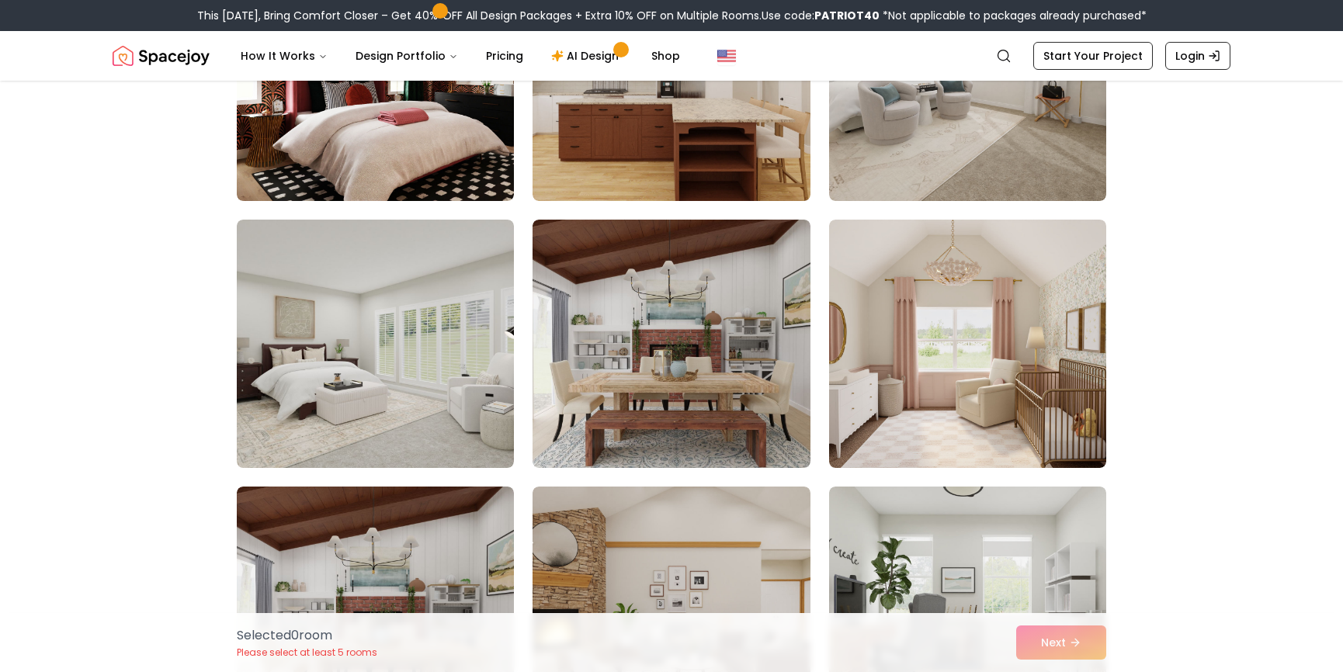
scroll to position [543, 0]
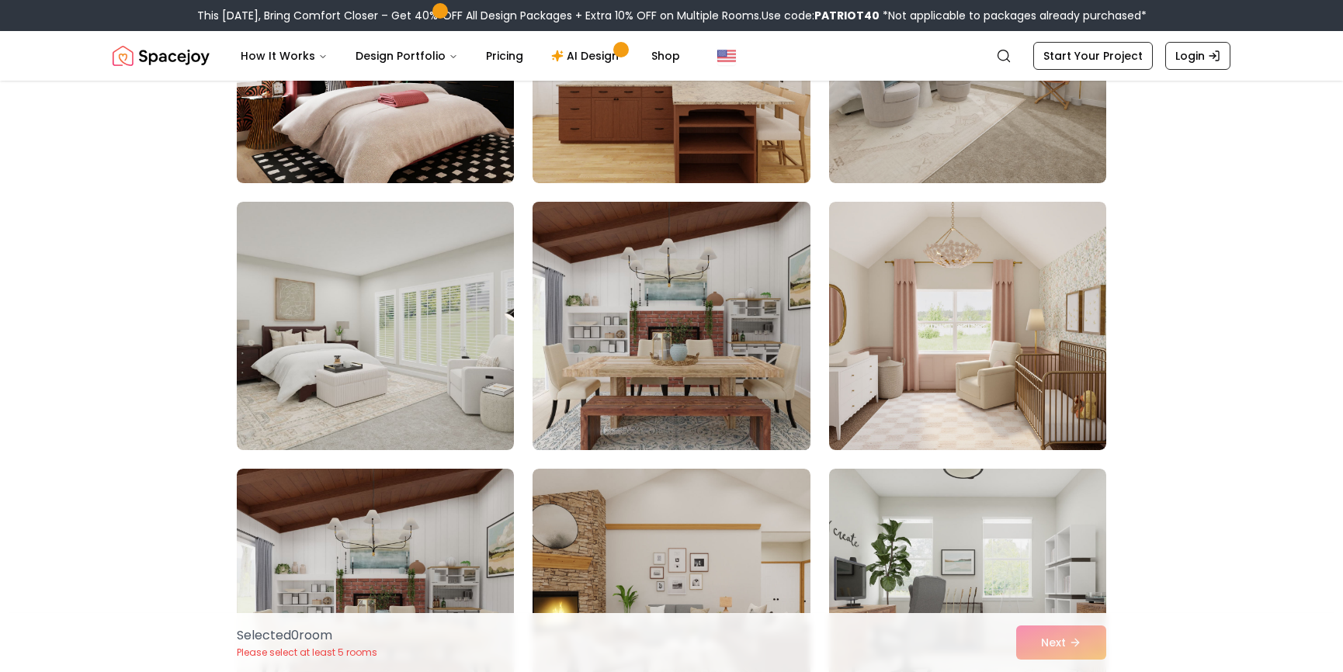
click at [633, 348] on img at bounding box center [671, 326] width 291 height 261
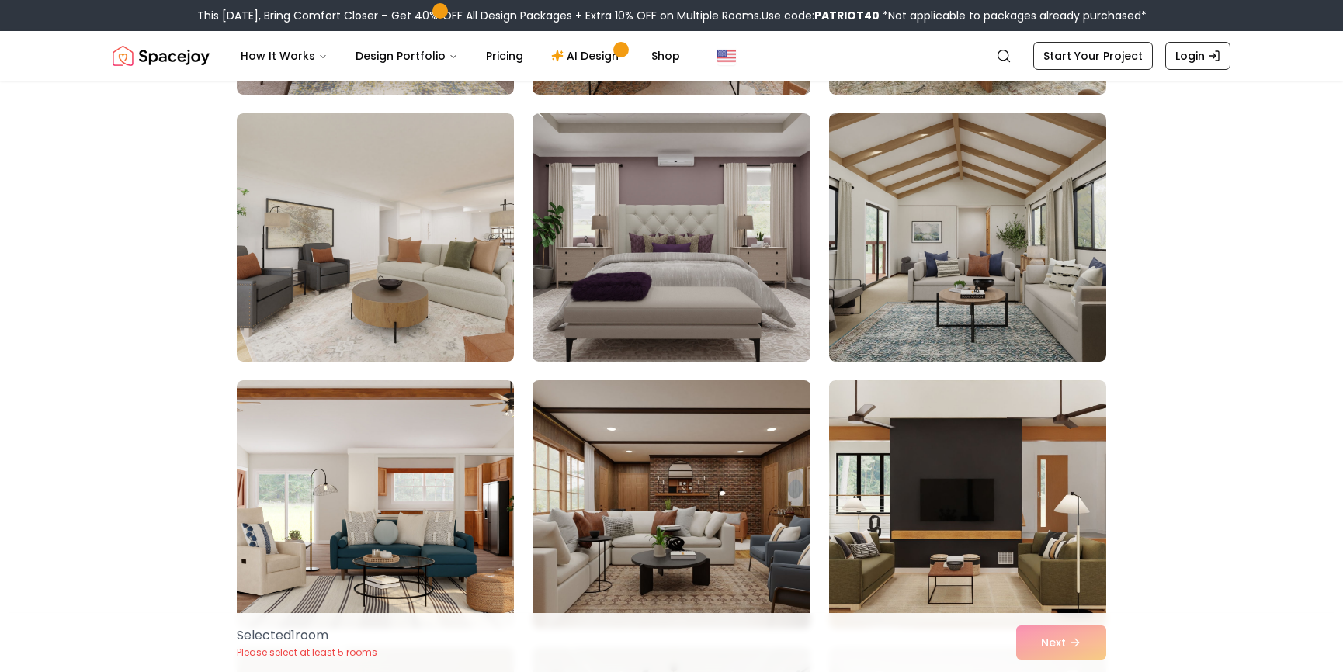
scroll to position [1630, 0]
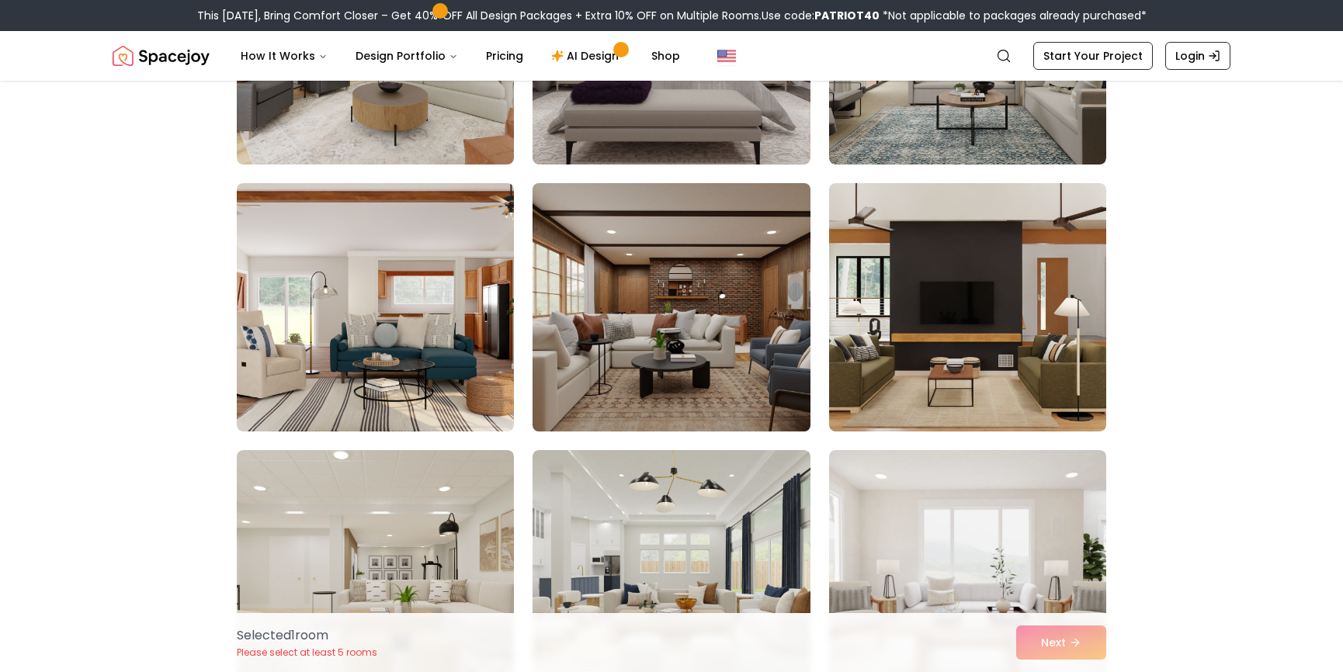
click at [684, 346] on img at bounding box center [671, 307] width 291 height 261
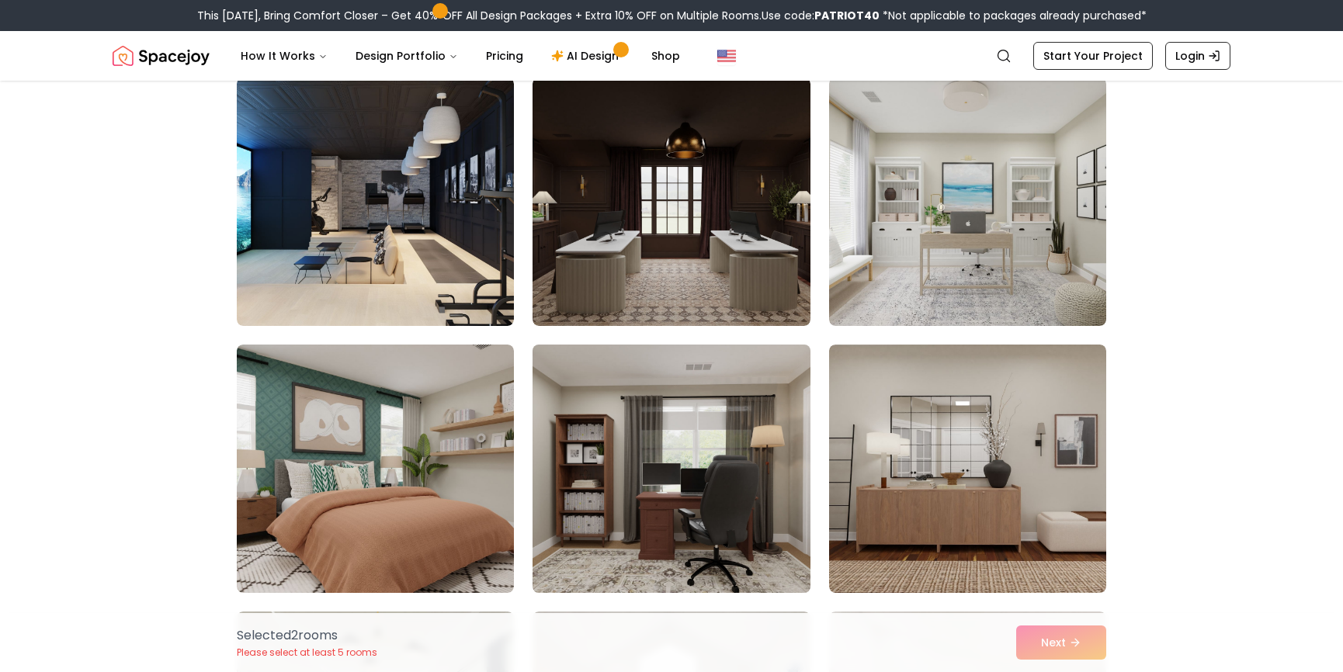
scroll to position [2406, 0]
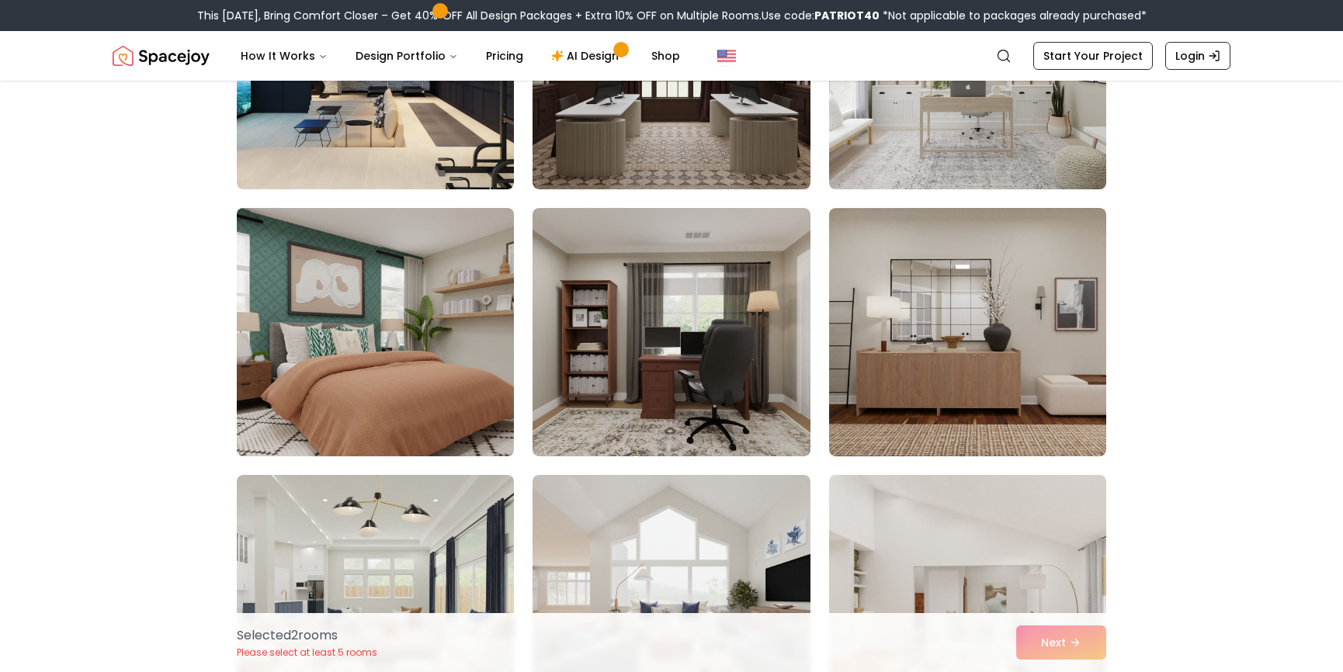
click at [369, 369] on img at bounding box center [375, 332] width 291 height 261
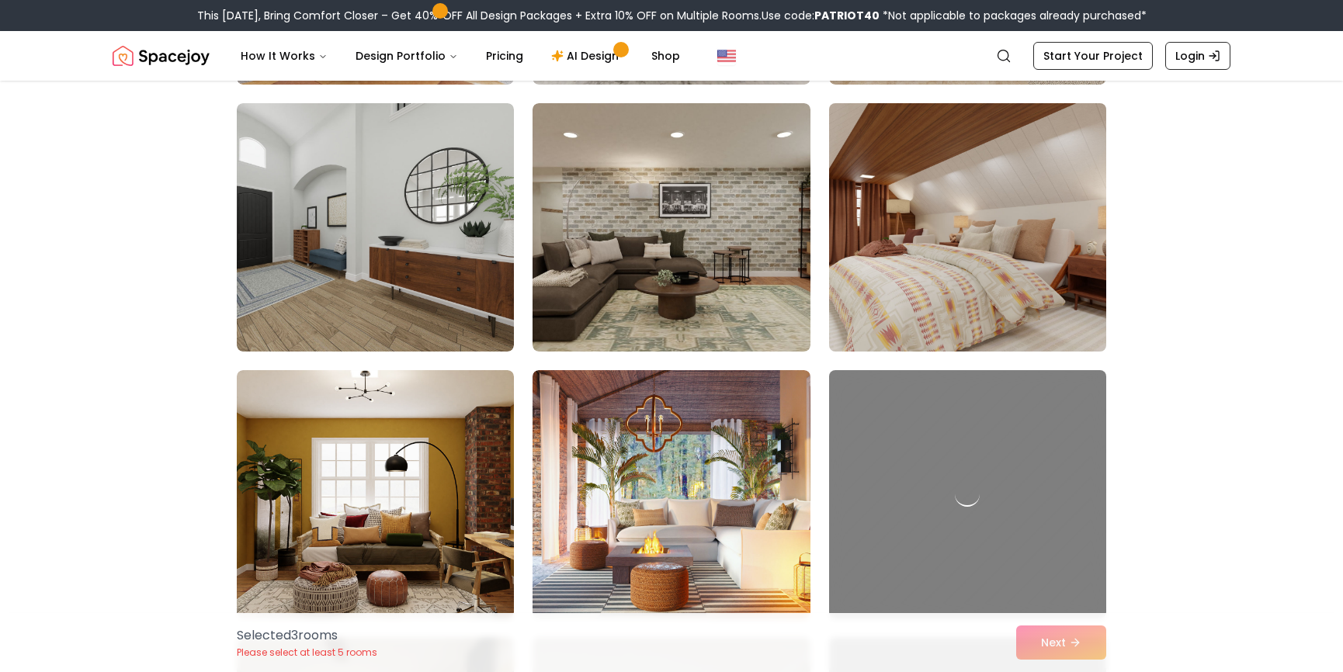
scroll to position [4114, 0]
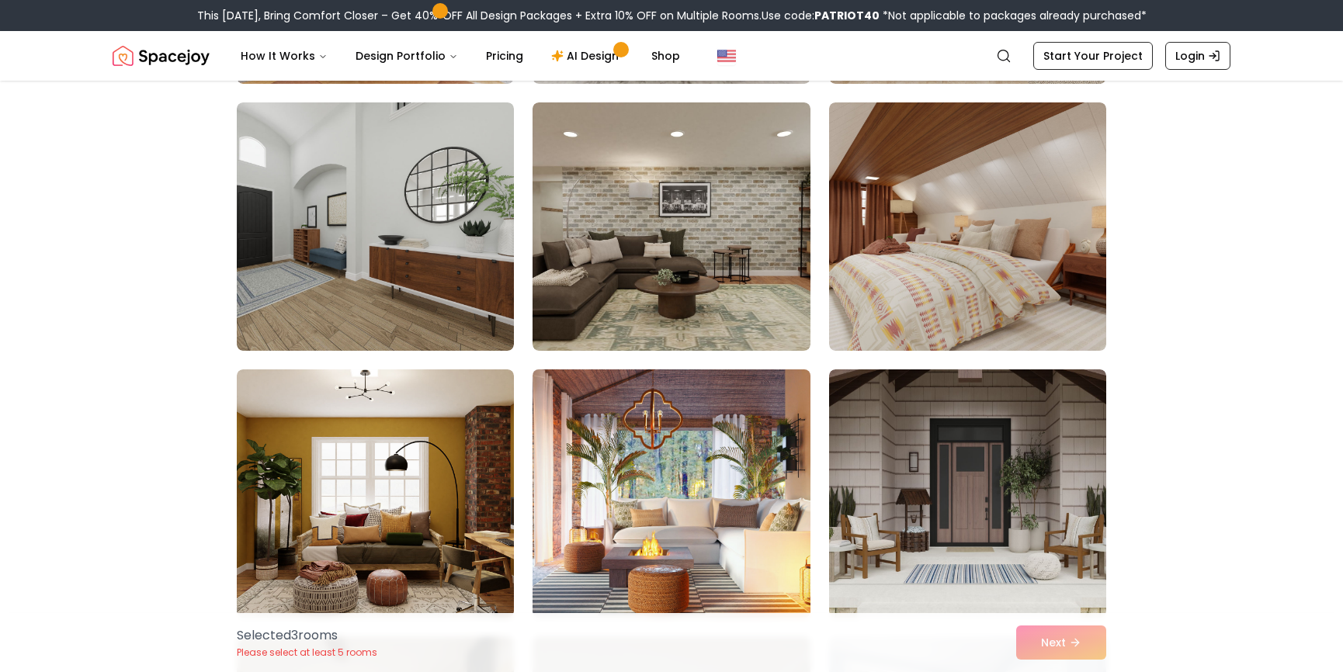
click at [700, 532] on img at bounding box center [671, 493] width 291 height 261
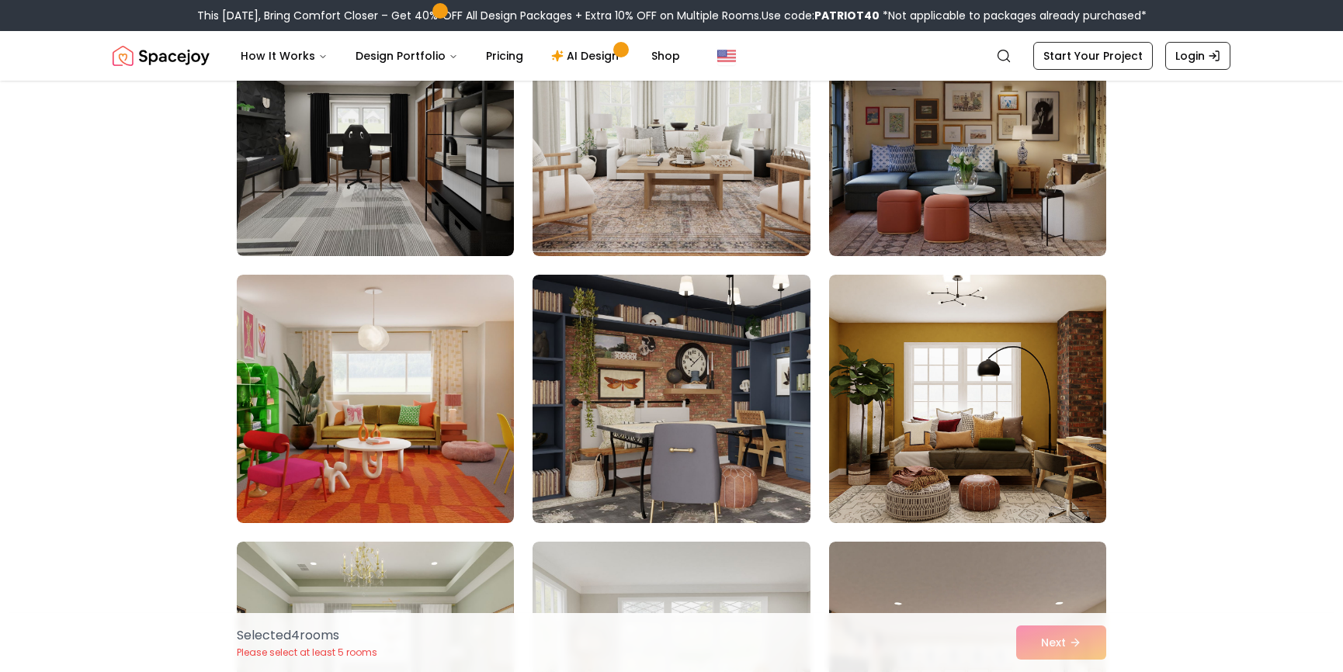
scroll to position [6055, 0]
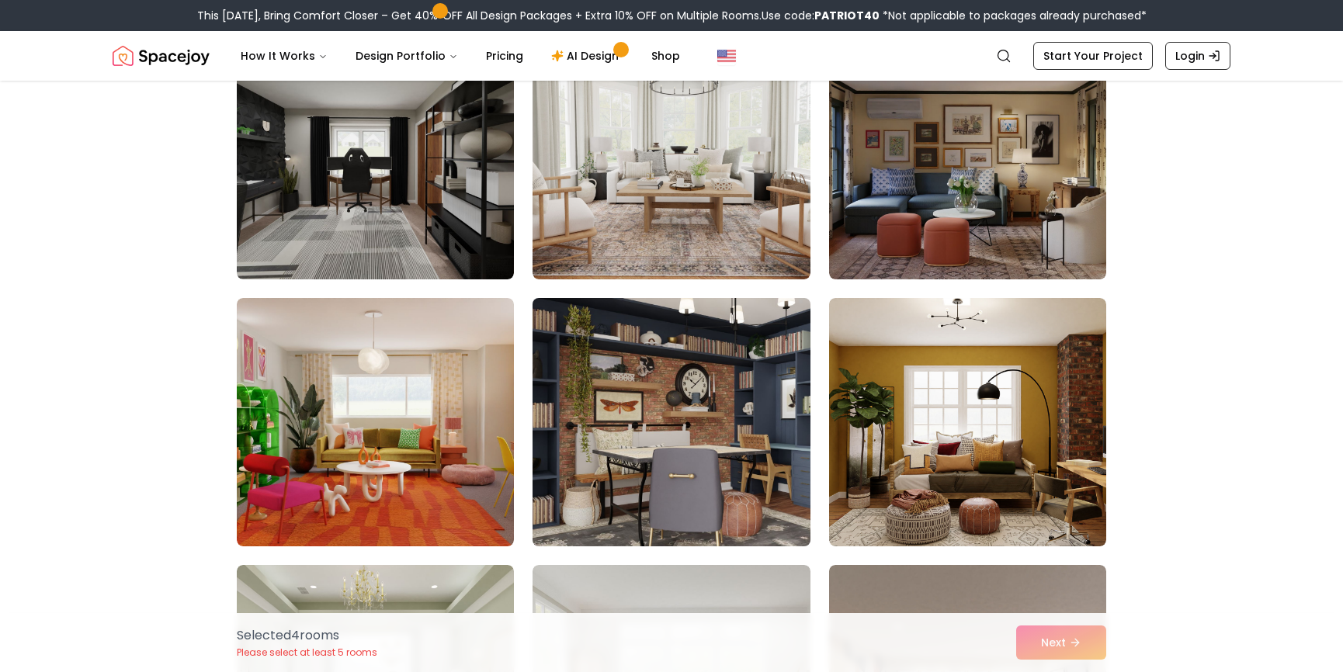
click at [687, 450] on img at bounding box center [671, 422] width 291 height 261
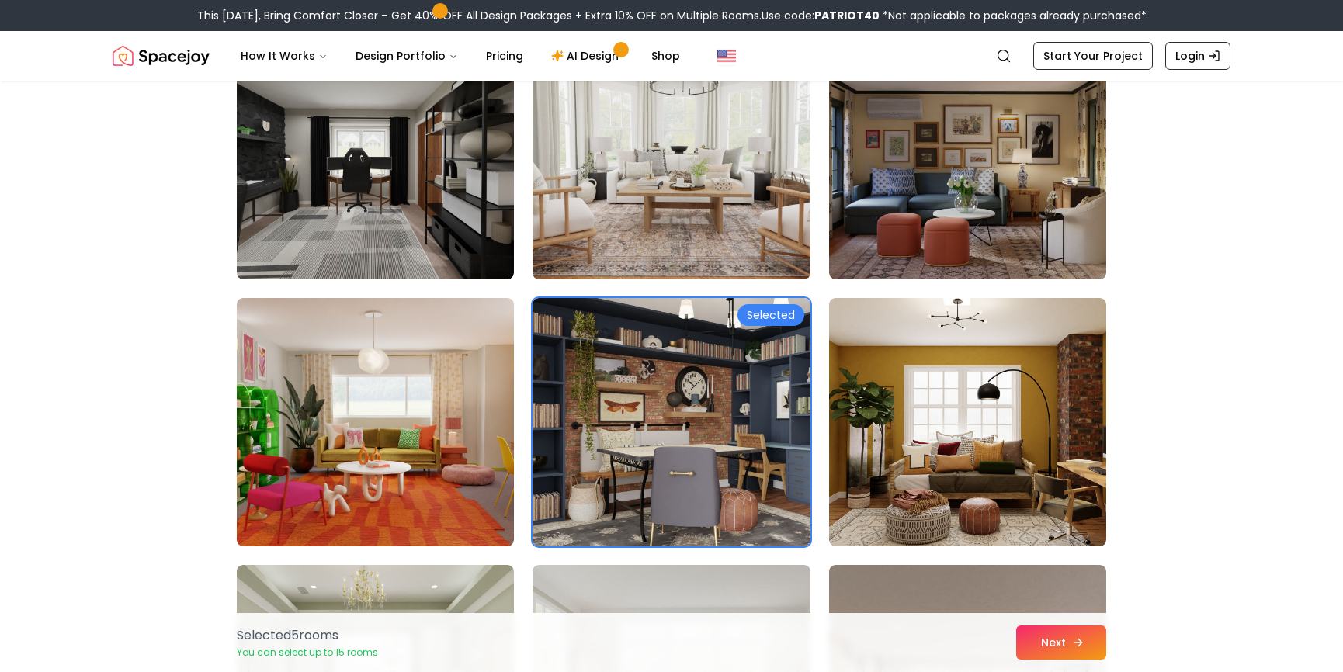
click at [1065, 648] on button "Next" at bounding box center [1061, 643] width 90 height 34
